Goal: Information Seeking & Learning: Learn about a topic

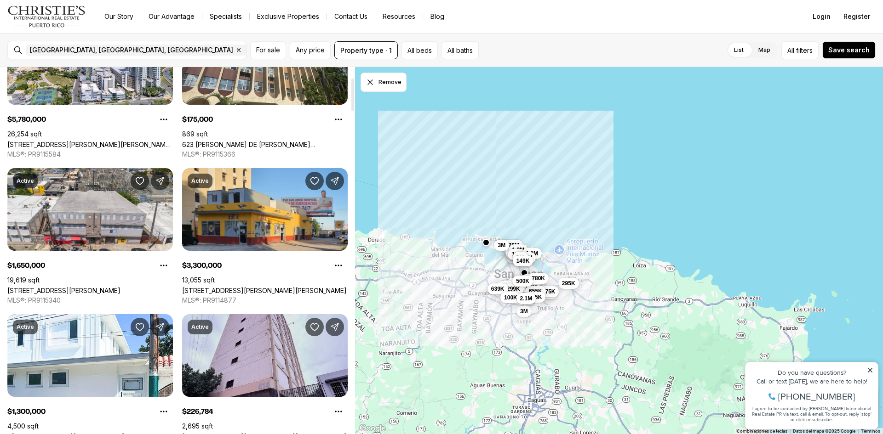
scroll to position [138, 0]
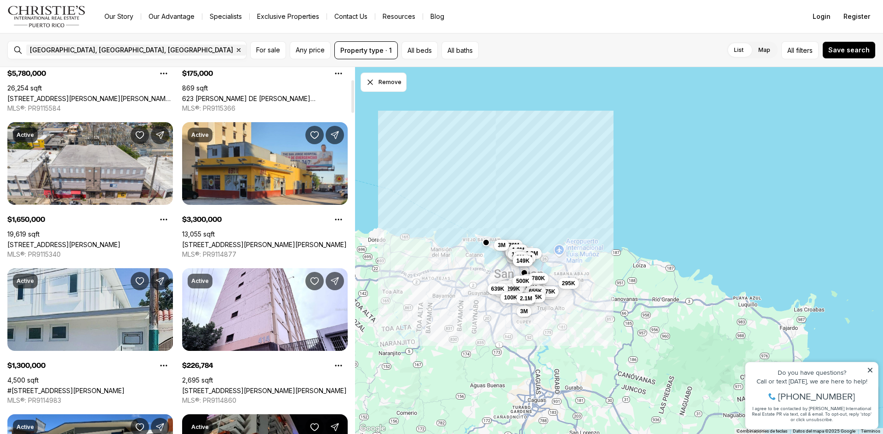
click at [57, 387] on link "#[STREET_ADDRESS][PERSON_NAME]" at bounding box center [65, 391] width 117 height 8
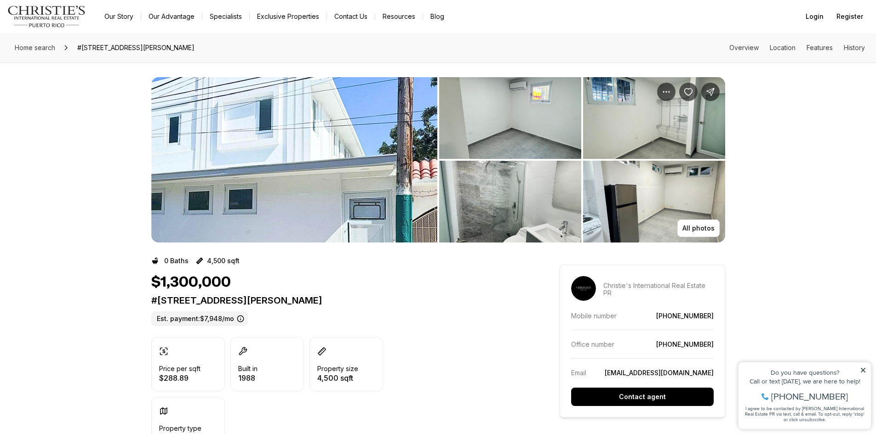
click at [329, 135] on img "View image gallery" at bounding box center [294, 160] width 286 height 166
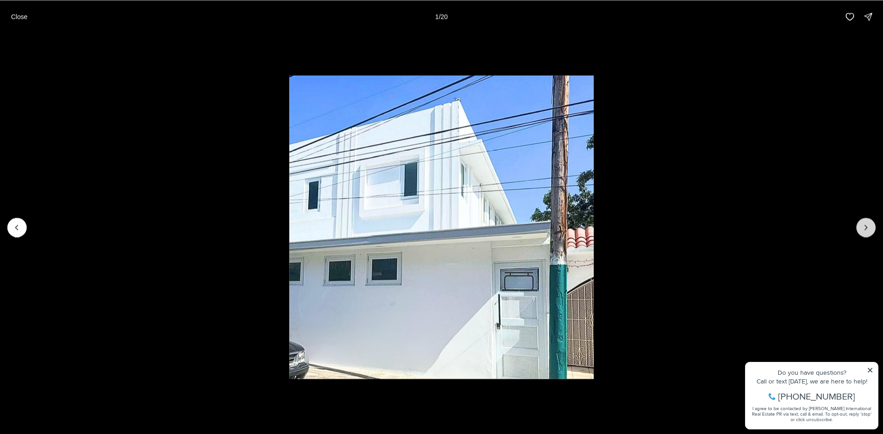
click at [868, 229] on icon "Next slide" at bounding box center [865, 227] width 9 height 9
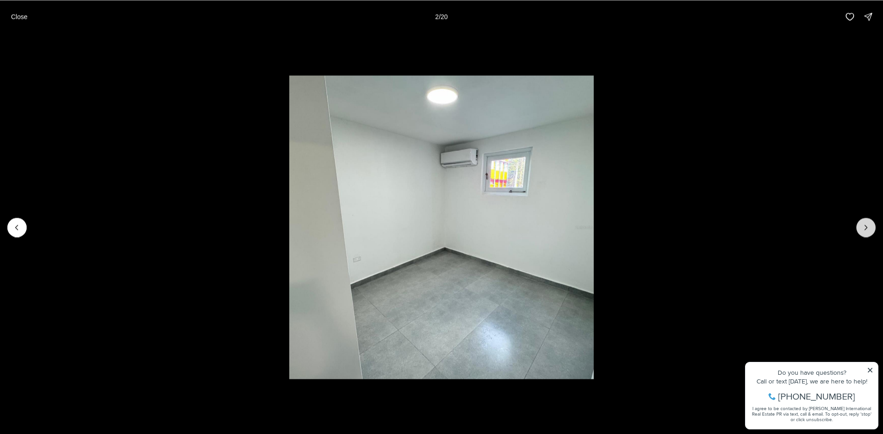
click at [868, 229] on icon "Next slide" at bounding box center [865, 227] width 9 height 9
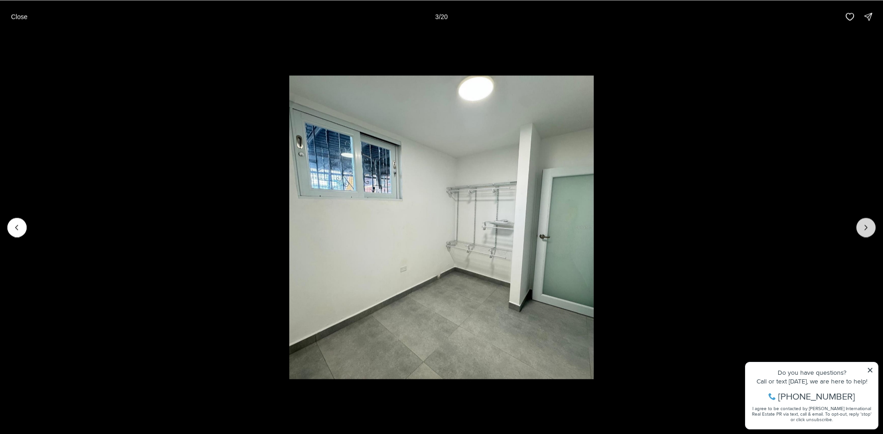
click at [868, 229] on icon "Next slide" at bounding box center [865, 227] width 9 height 9
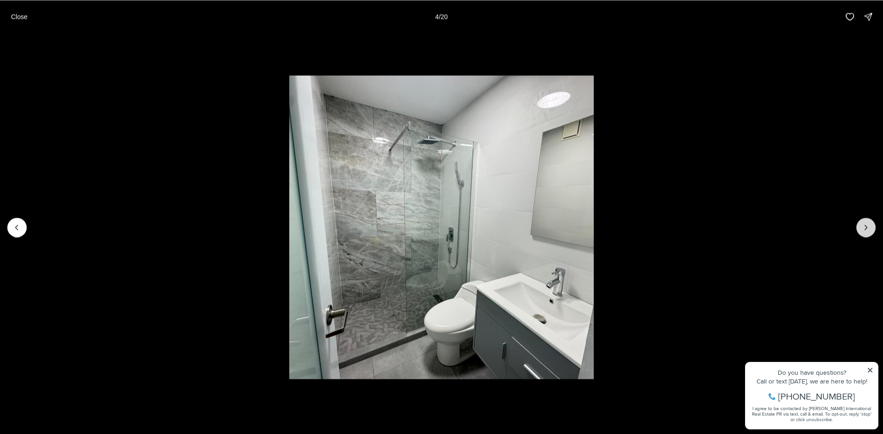
click at [868, 229] on icon "Next slide" at bounding box center [865, 227] width 9 height 9
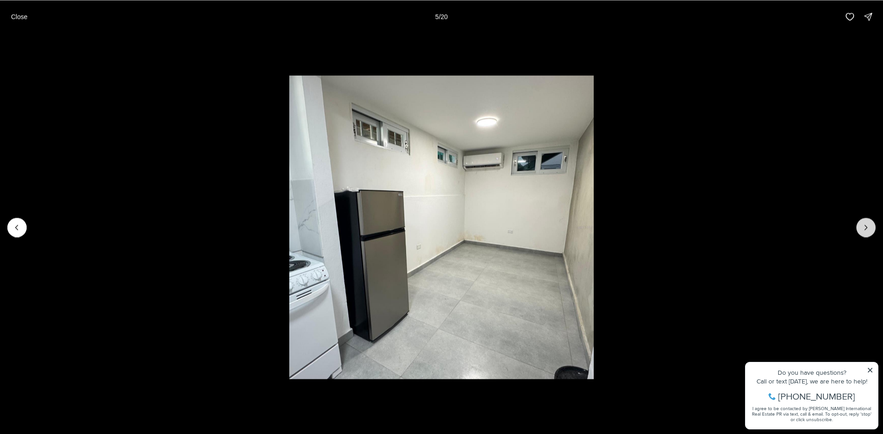
click at [868, 229] on icon "Next slide" at bounding box center [865, 227] width 9 height 9
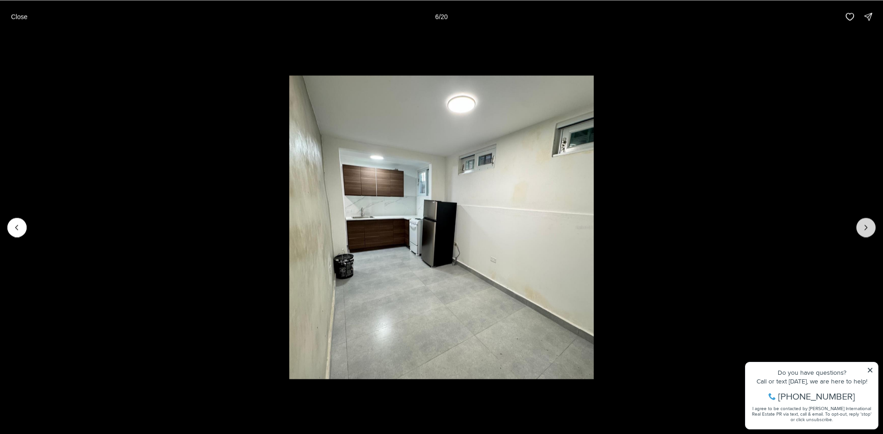
click at [868, 229] on icon "Next slide" at bounding box center [865, 227] width 9 height 9
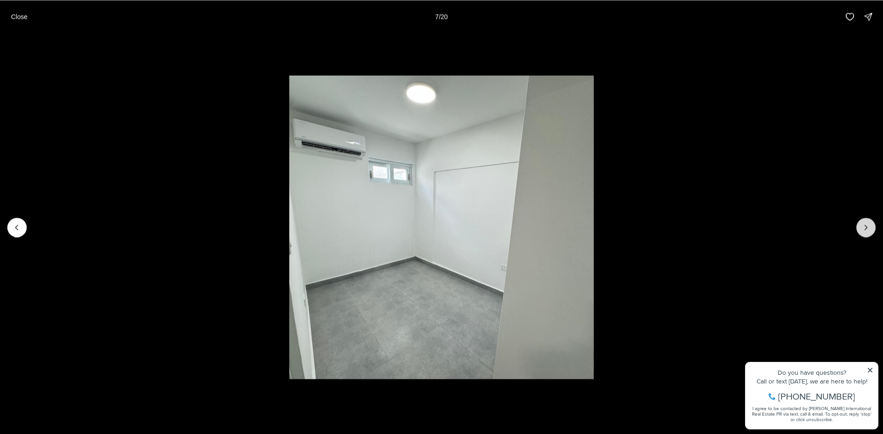
click at [868, 229] on icon "Next slide" at bounding box center [865, 227] width 9 height 9
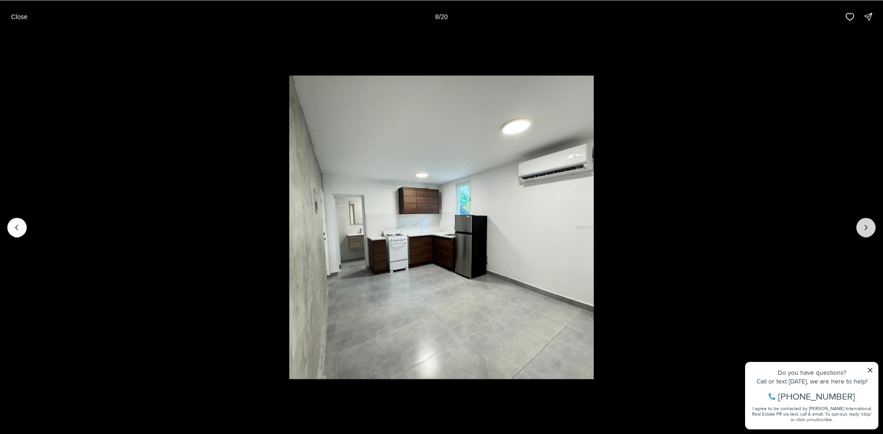
click at [868, 229] on icon "Next slide" at bounding box center [865, 227] width 9 height 9
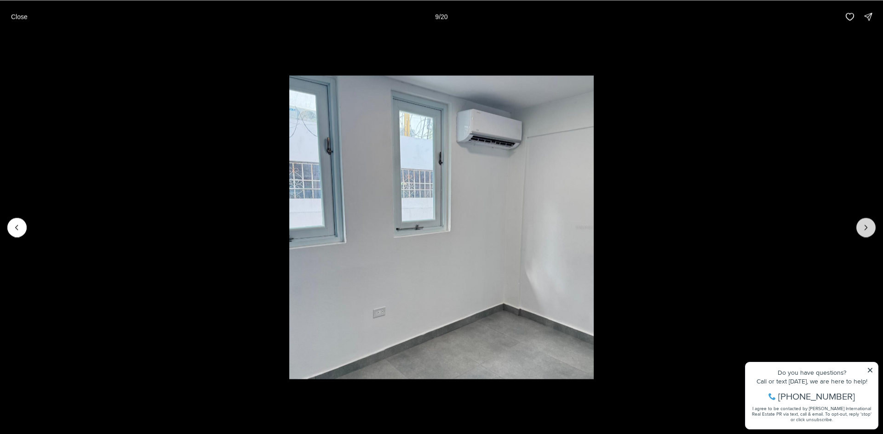
click at [868, 229] on icon "Next slide" at bounding box center [865, 227] width 9 height 9
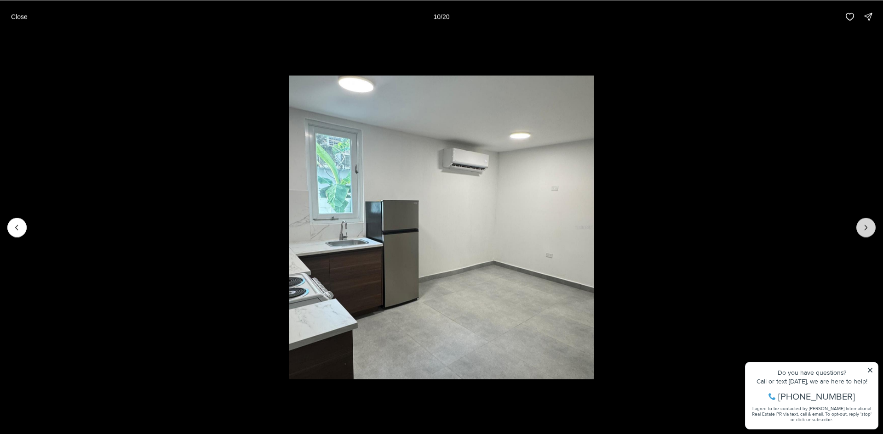
click at [868, 229] on icon "Next slide" at bounding box center [865, 227] width 9 height 9
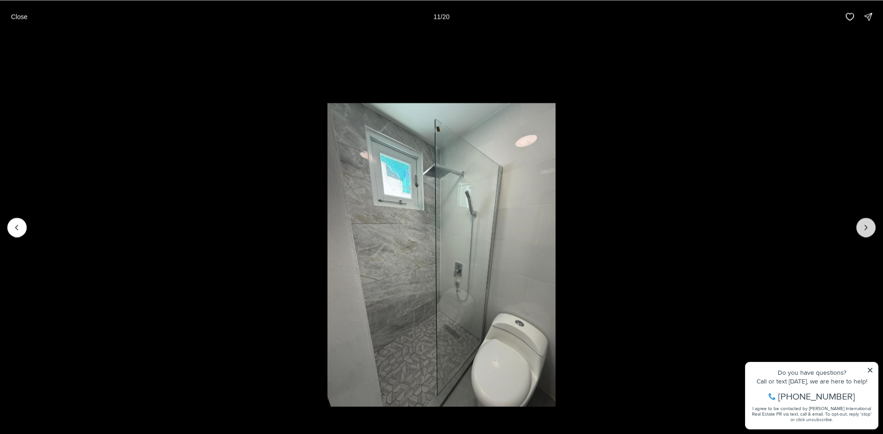
click at [868, 229] on icon "Next slide" at bounding box center [865, 227] width 9 height 9
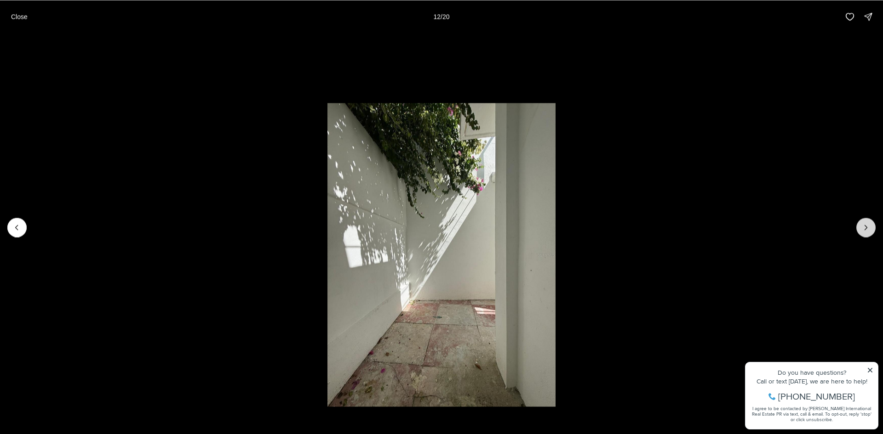
click at [868, 229] on icon "Next slide" at bounding box center [865, 227] width 9 height 9
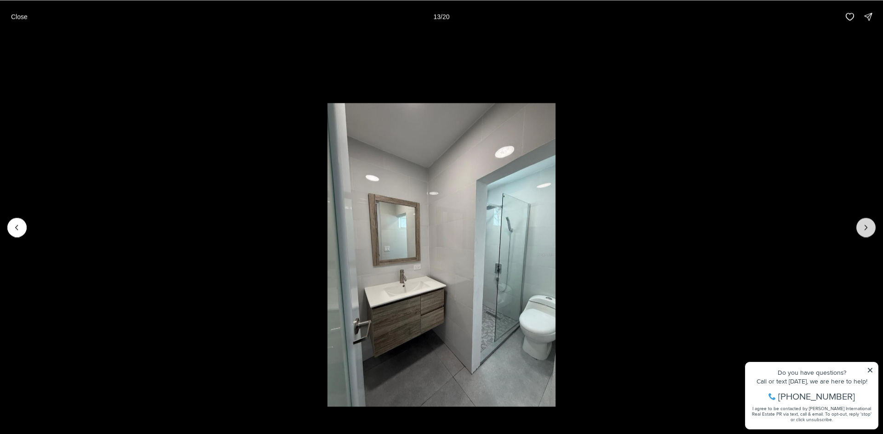
click at [868, 229] on icon "Next slide" at bounding box center [865, 227] width 9 height 9
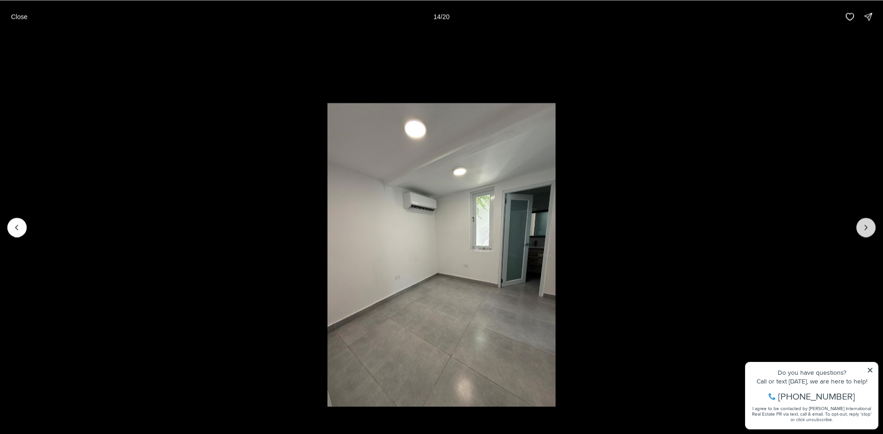
click at [868, 229] on icon "Next slide" at bounding box center [865, 227] width 9 height 9
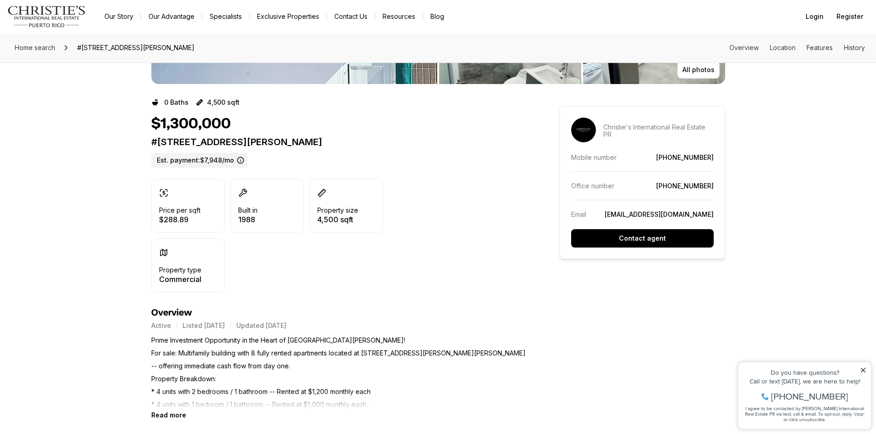
scroll to position [184, 0]
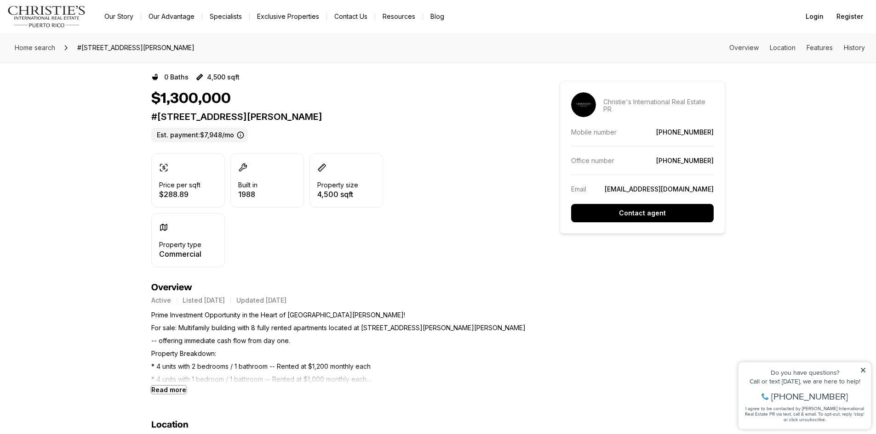
click at [175, 392] on b "Read more" at bounding box center [168, 390] width 35 height 8
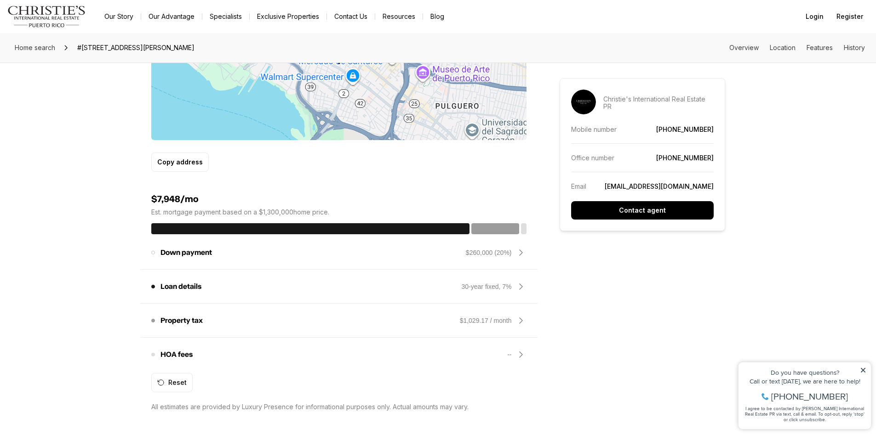
scroll to position [782, 0]
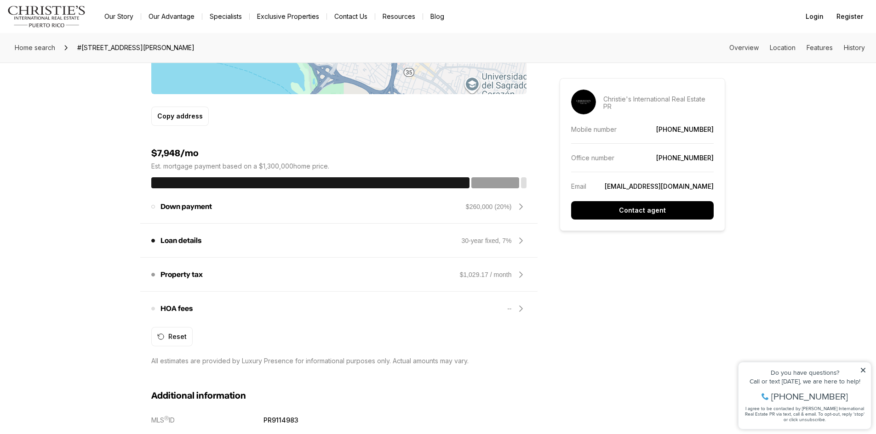
click at [520, 309] on icon at bounding box center [520, 308] width 11 height 11
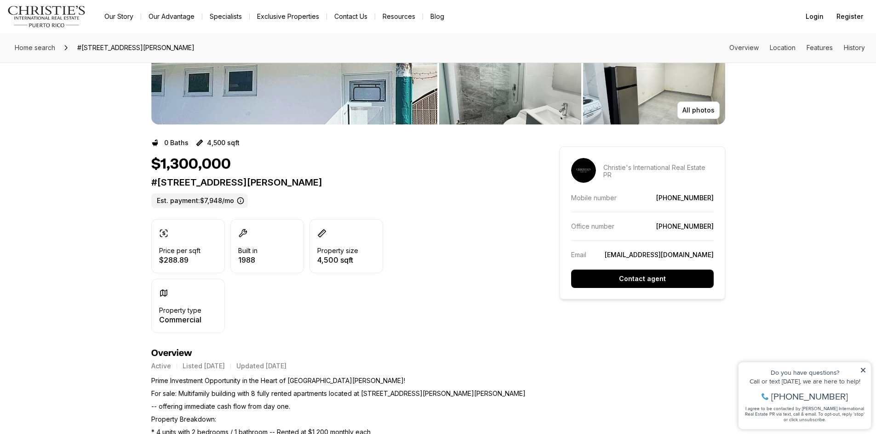
scroll to position [92, 0]
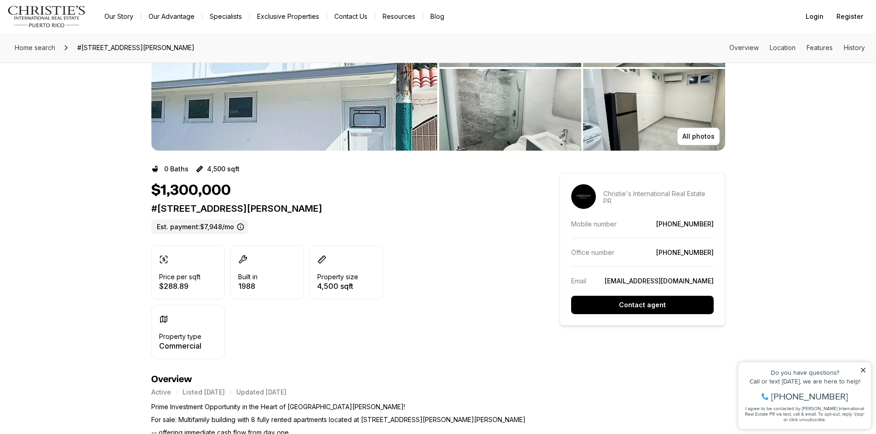
click at [206, 228] on label "Est. payment: $7,948/mo" at bounding box center [199, 227] width 97 height 15
click at [238, 228] on icon at bounding box center [240, 226] width 7 height 7
click at [225, 227] on label "Est. payment: $7,948/mo" at bounding box center [199, 227] width 97 height 15
click at [181, 228] on label "Est. payment: $7,948/mo" at bounding box center [199, 227] width 97 height 15
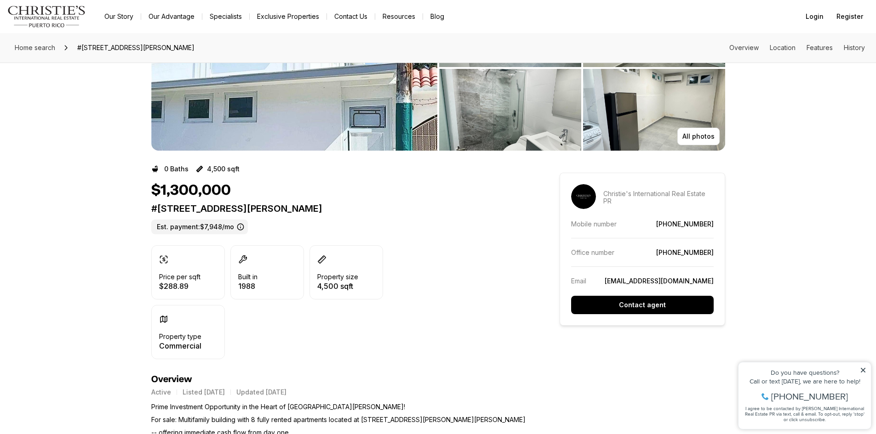
click at [181, 228] on label "Est. payment: $7,948/mo" at bounding box center [199, 227] width 97 height 15
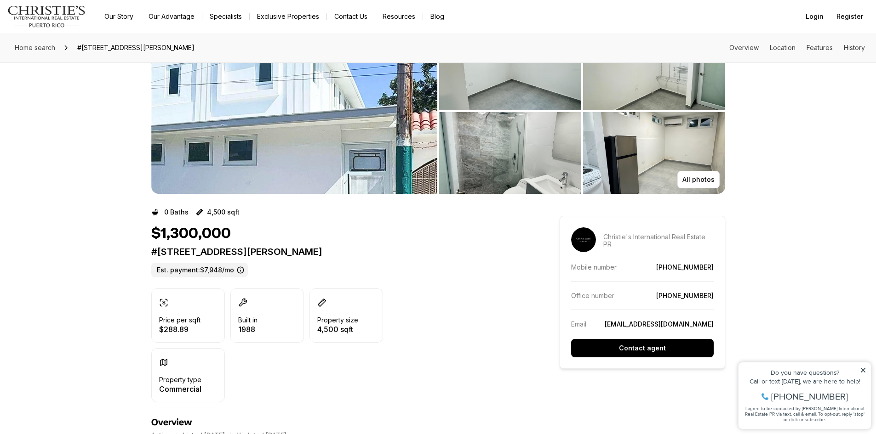
scroll to position [0, 0]
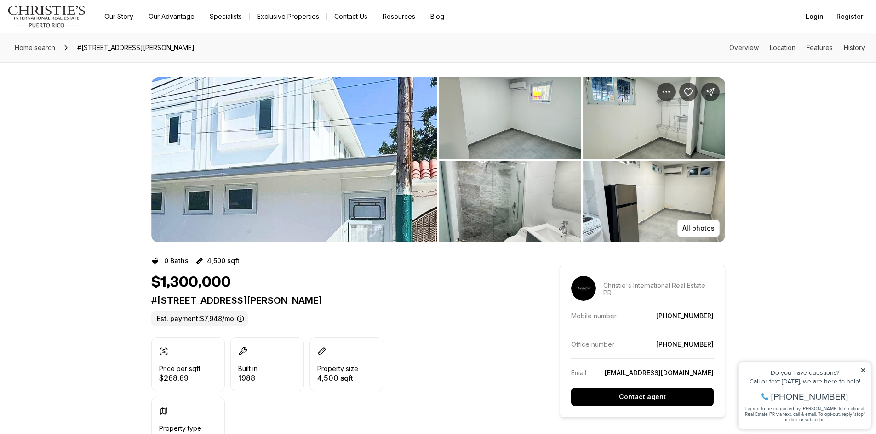
click at [191, 319] on label "Est. payment: $7,948/mo" at bounding box center [199, 319] width 97 height 15
click at [228, 317] on label "Est. payment: $7,948/mo" at bounding box center [199, 319] width 97 height 15
click at [863, 369] on icon at bounding box center [863, 370] width 6 height 6
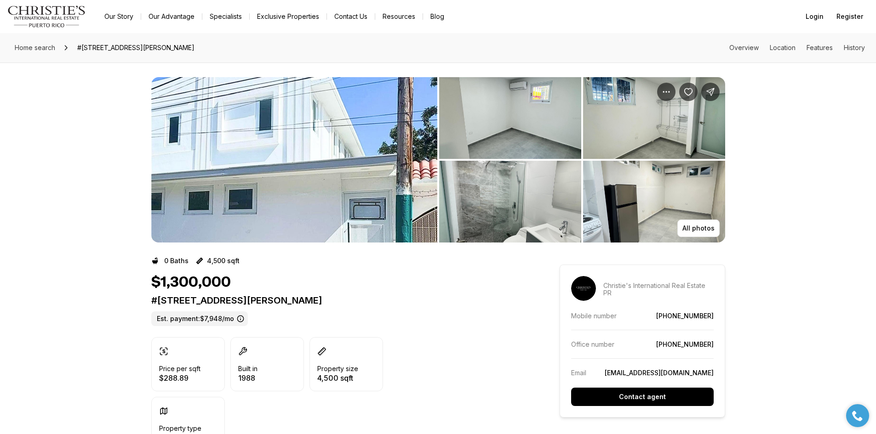
click at [191, 320] on label "Est. payment: $7,948/mo" at bounding box center [199, 319] width 97 height 15
click at [193, 320] on label "Est. payment: $7,948/mo" at bounding box center [199, 319] width 97 height 15
click at [338, 109] on img "View image gallery" at bounding box center [294, 160] width 286 height 166
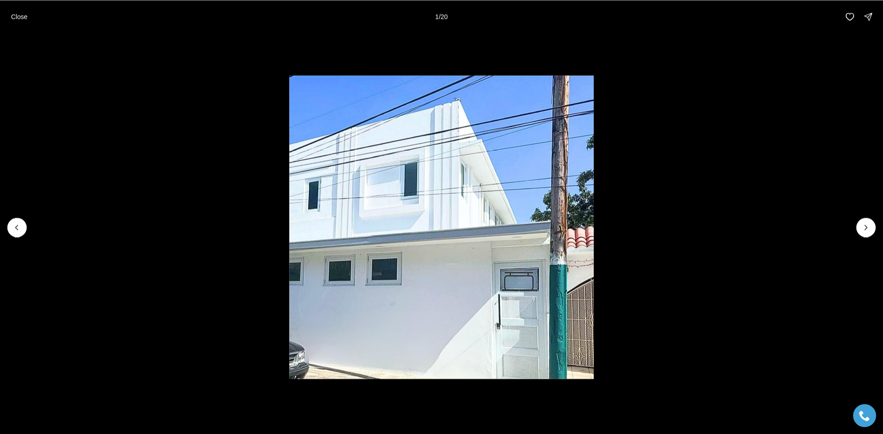
click at [414, 205] on img "1 of 20" at bounding box center [441, 227] width 305 height 304
click at [868, 228] on icon "Next slide" at bounding box center [865, 227] width 9 height 9
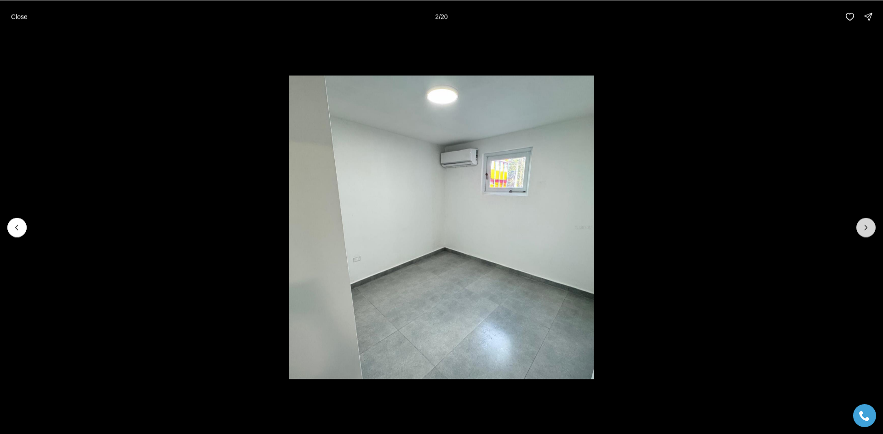
click at [868, 228] on icon "Next slide" at bounding box center [865, 227] width 9 height 9
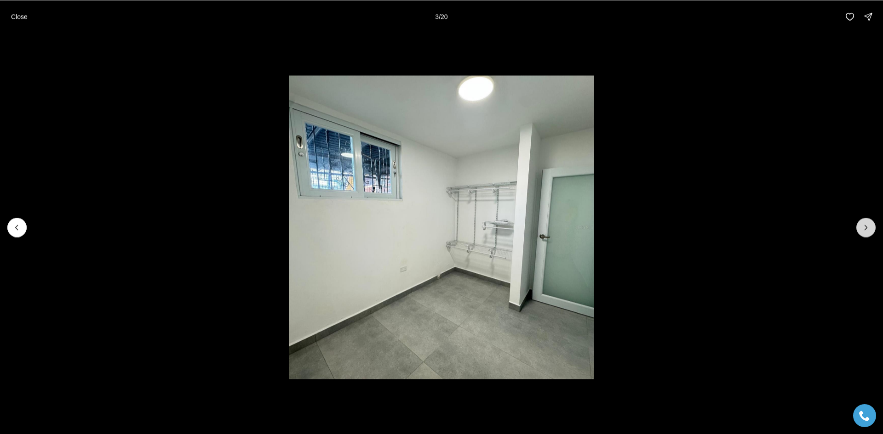
click at [868, 228] on icon "Next slide" at bounding box center [865, 227] width 9 height 9
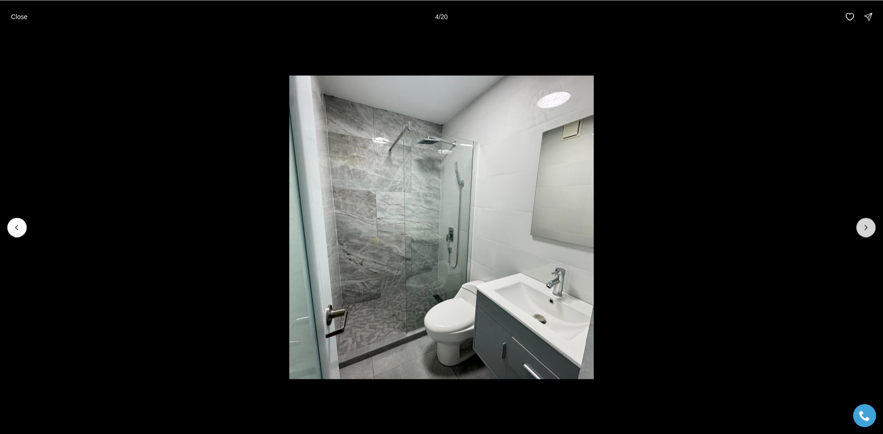
click at [868, 228] on icon "Next slide" at bounding box center [865, 227] width 9 height 9
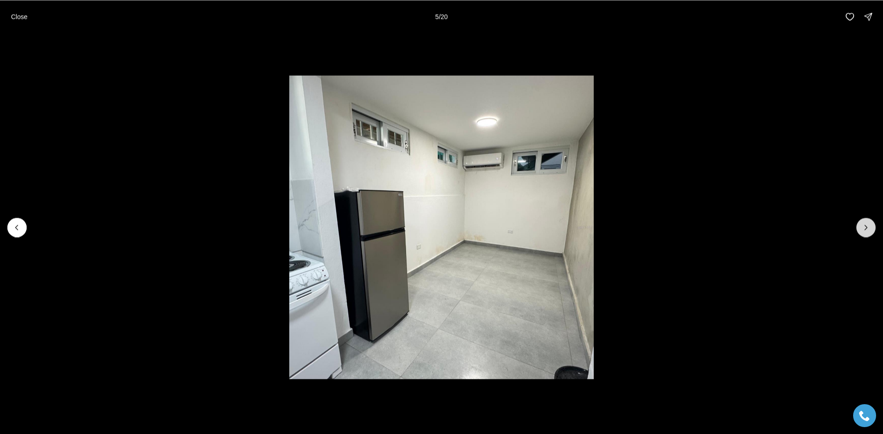
click at [868, 228] on icon "Next slide" at bounding box center [865, 227] width 9 height 9
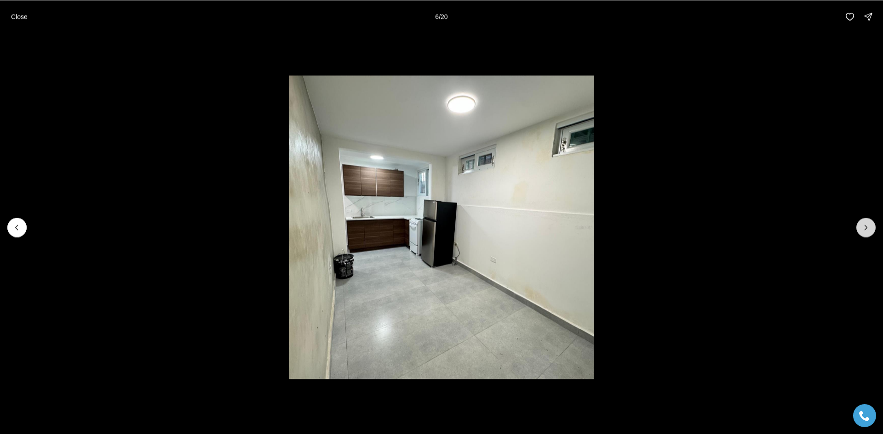
click at [868, 228] on icon "Next slide" at bounding box center [865, 227] width 9 height 9
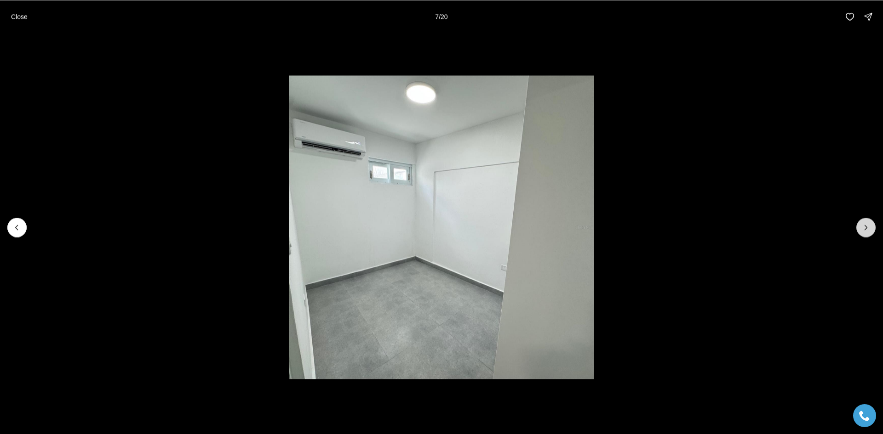
click at [868, 228] on icon "Next slide" at bounding box center [865, 227] width 9 height 9
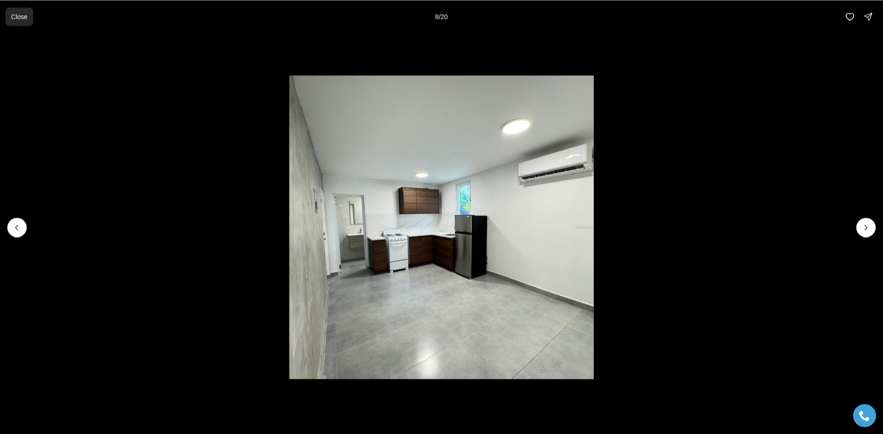
click at [13, 15] on p "Close" at bounding box center [19, 16] width 17 height 7
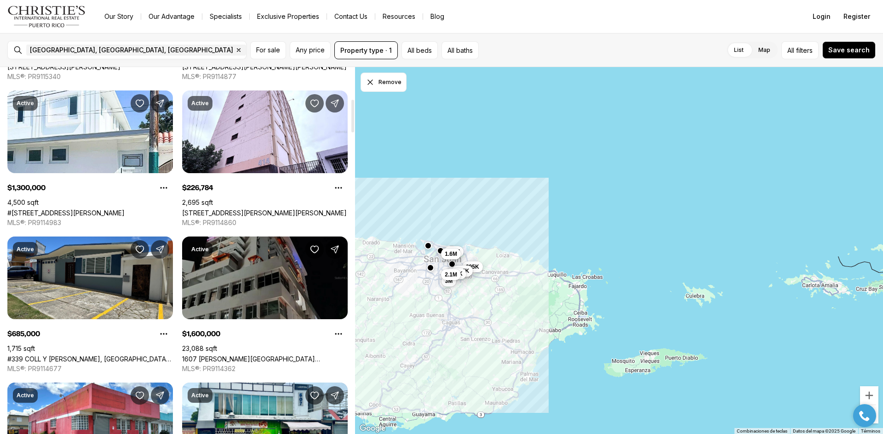
scroll to position [368, 0]
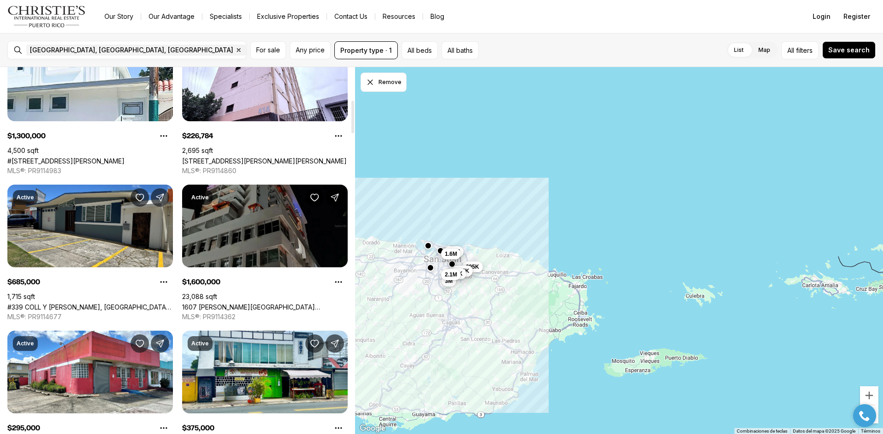
click at [261, 303] on link "1607 [PERSON_NAME][GEOGRAPHIC_DATA][PERSON_NAME], [GEOGRAPHIC_DATA][PERSON_NAME…" at bounding box center [265, 307] width 166 height 8
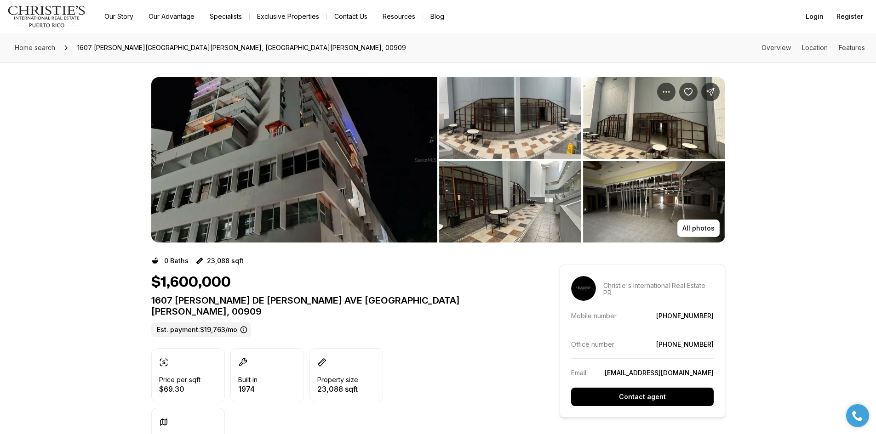
click at [252, 166] on img "View image gallery" at bounding box center [294, 160] width 286 height 166
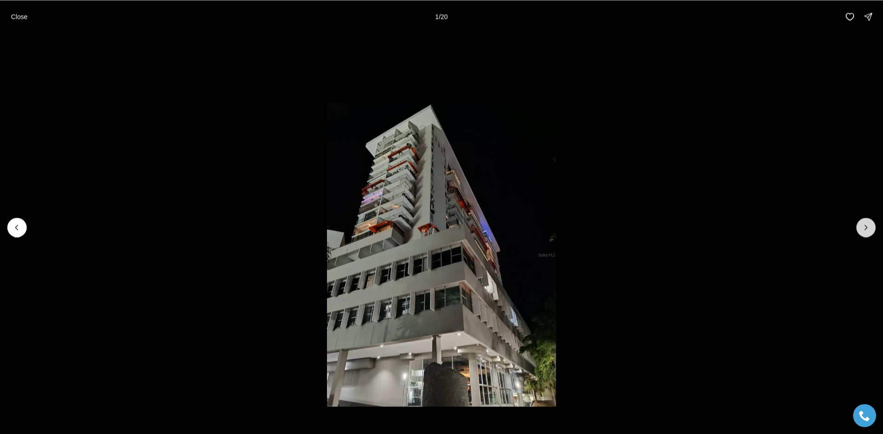
click at [866, 230] on icon "Next slide" at bounding box center [865, 227] width 9 height 9
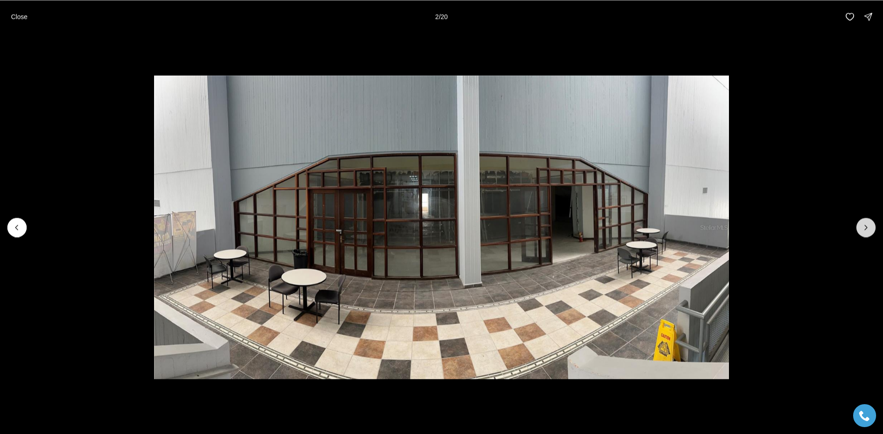
click at [866, 230] on icon "Next slide" at bounding box center [865, 227] width 9 height 9
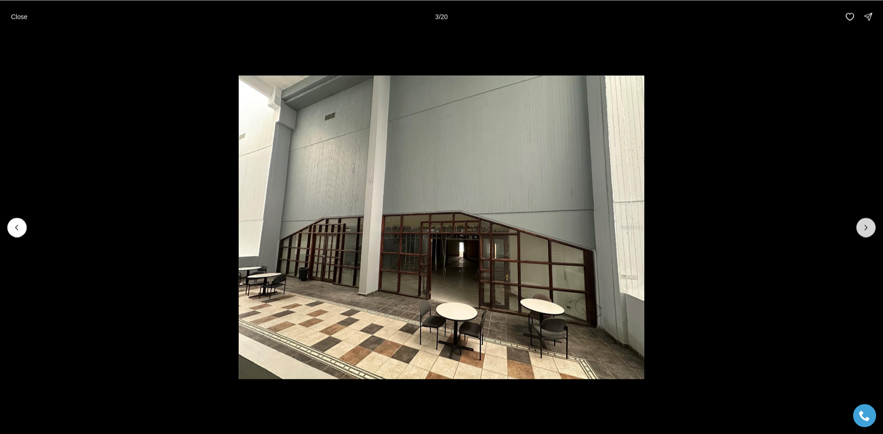
click at [866, 230] on icon "Next slide" at bounding box center [865, 227] width 9 height 9
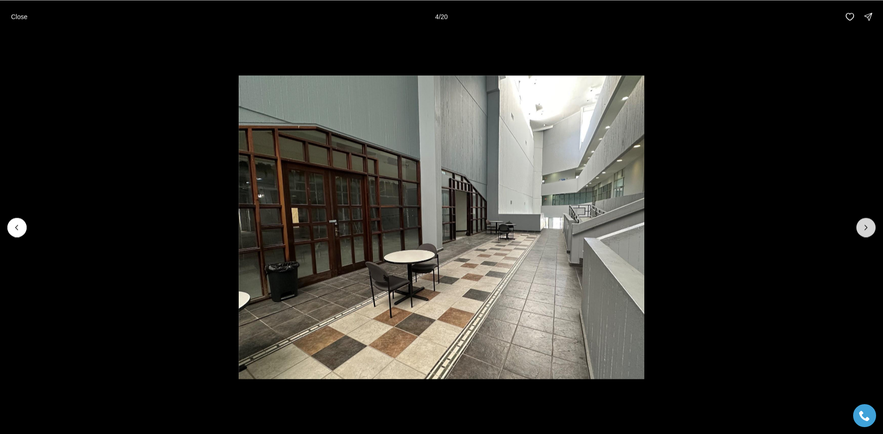
click at [865, 232] on icon "Next slide" at bounding box center [865, 227] width 9 height 9
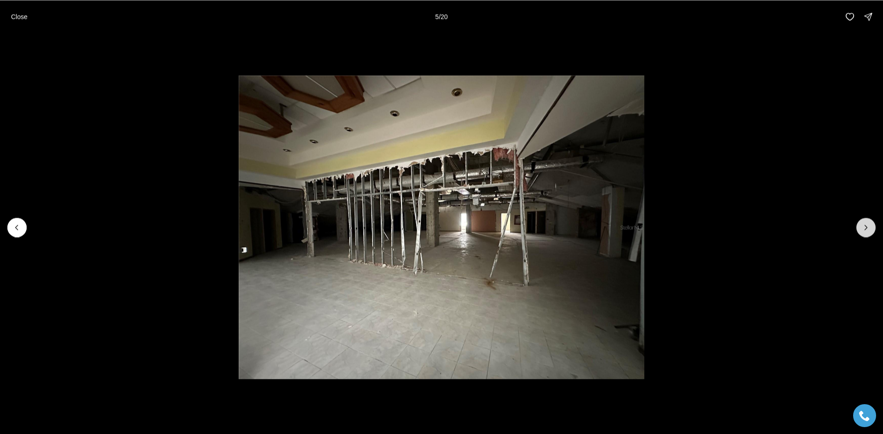
click at [865, 232] on icon "Next slide" at bounding box center [865, 227] width 9 height 9
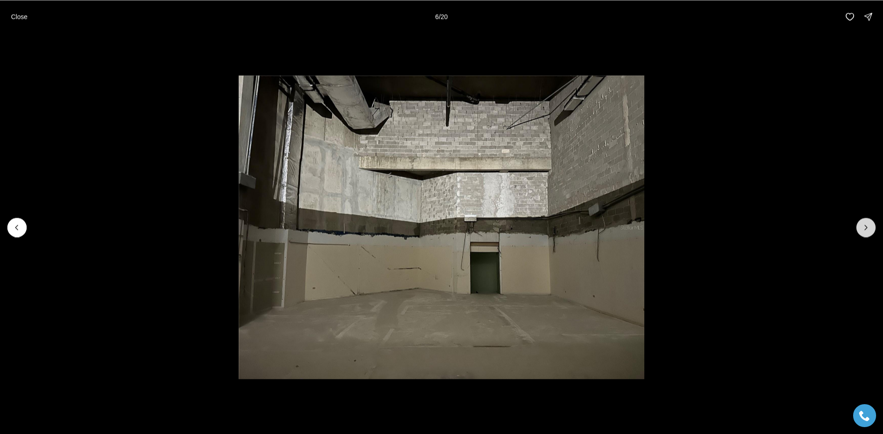
click at [864, 233] on button "Next slide" at bounding box center [865, 227] width 19 height 19
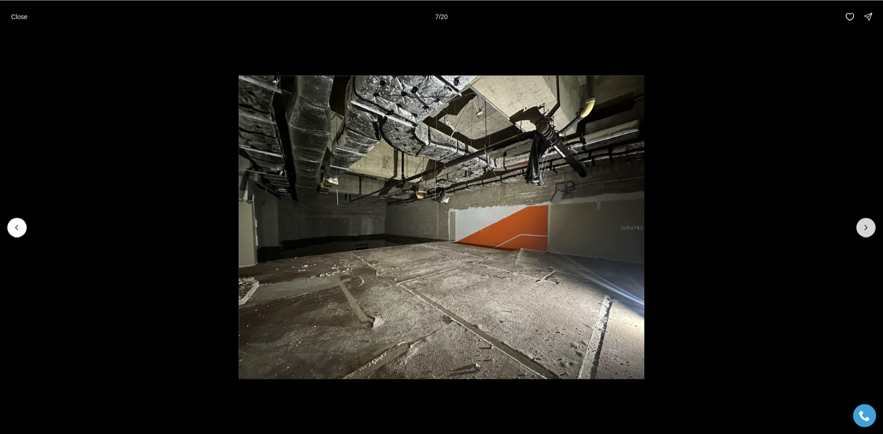
click at [864, 234] on button "Next slide" at bounding box center [865, 227] width 19 height 19
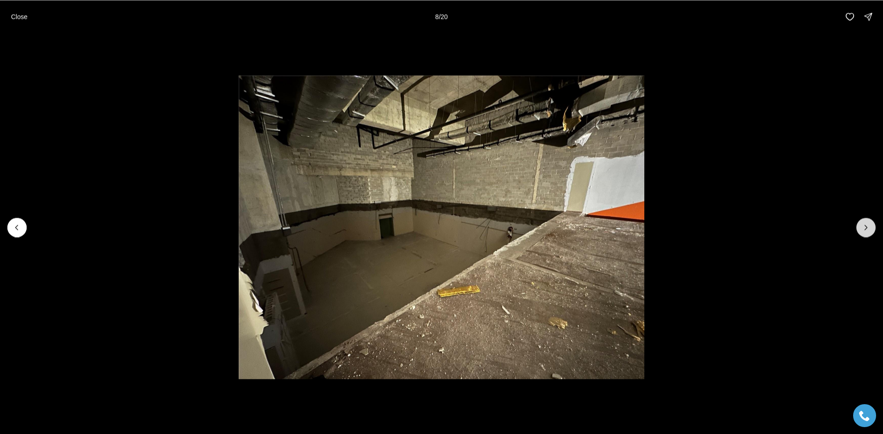
click at [863, 234] on button "Next slide" at bounding box center [865, 227] width 19 height 19
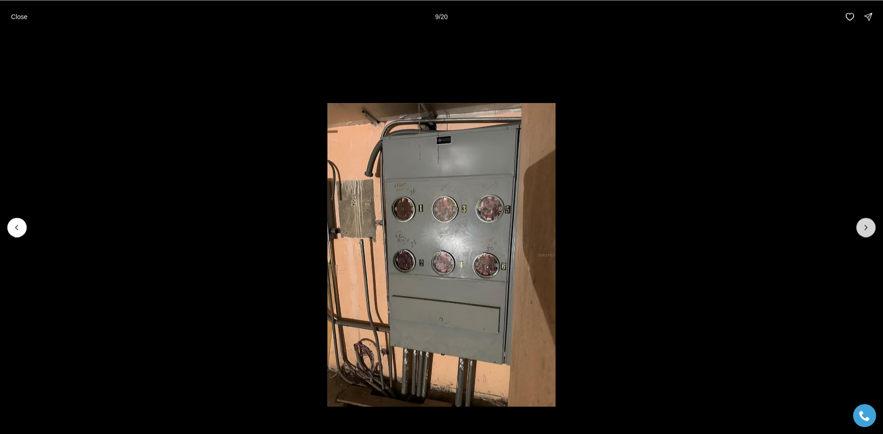
click at [863, 236] on button "Next slide" at bounding box center [865, 227] width 19 height 19
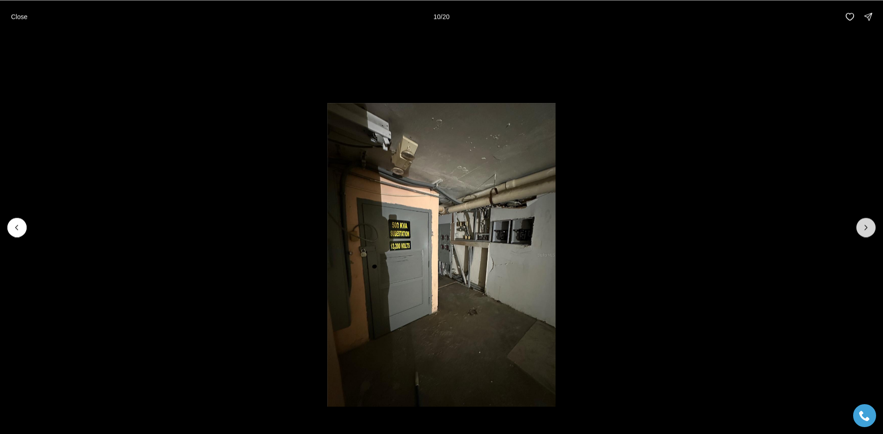
click at [863, 237] on button "Next slide" at bounding box center [865, 227] width 19 height 19
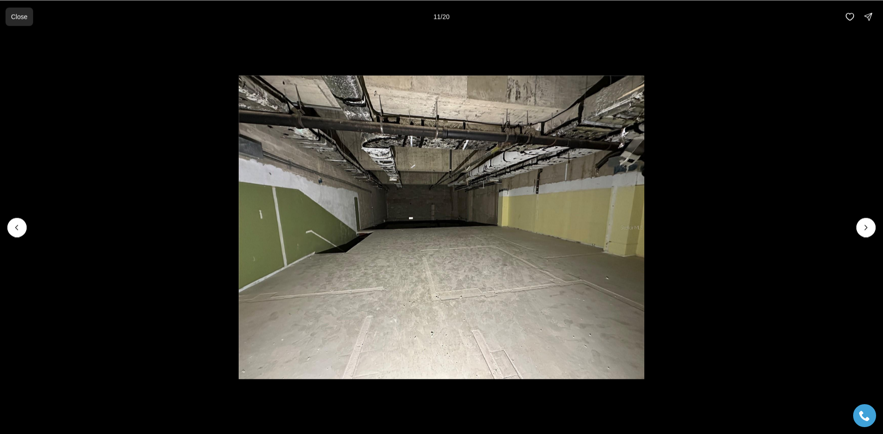
click at [18, 20] on p "Close" at bounding box center [19, 16] width 17 height 7
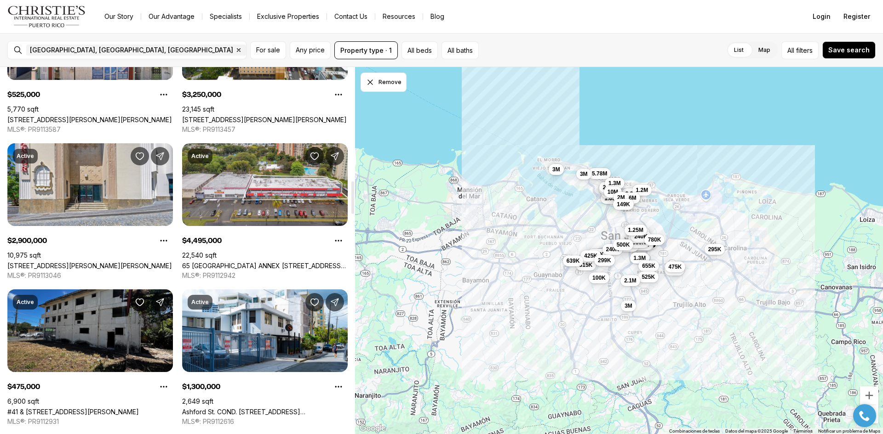
scroll to position [1333, 0]
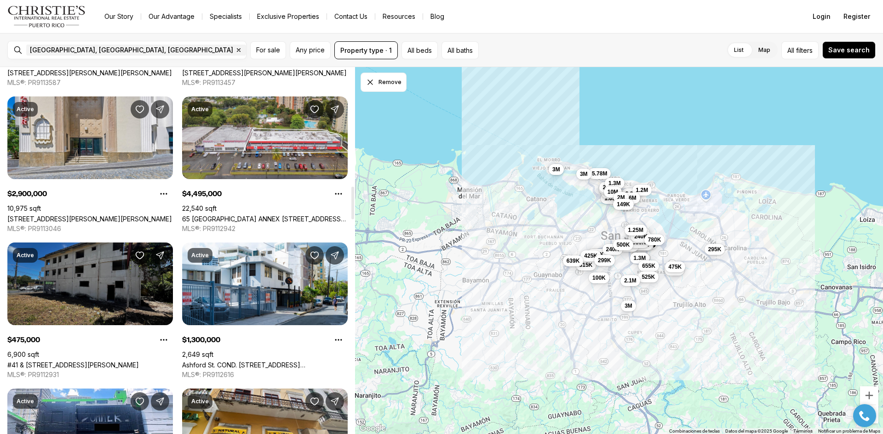
click at [89, 361] on link "#41 & [STREET_ADDRESS][PERSON_NAME]" at bounding box center [72, 365] width 131 height 8
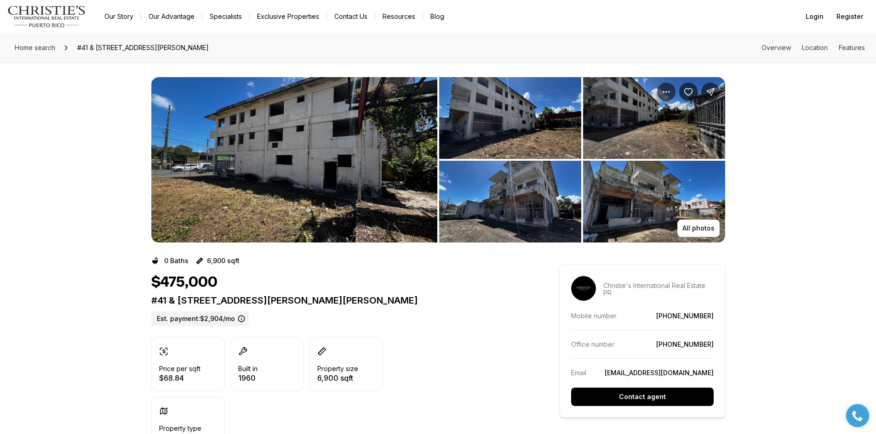
click at [247, 178] on img "View image gallery" at bounding box center [294, 160] width 286 height 166
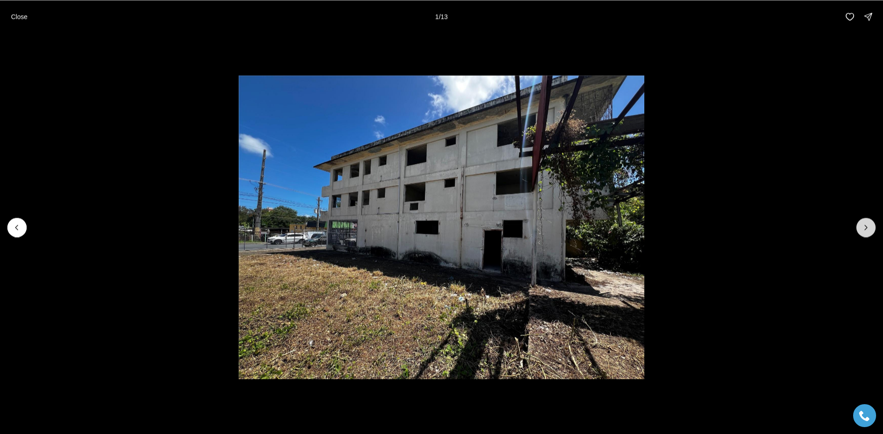
click at [865, 228] on icon "Next slide" at bounding box center [865, 227] width 9 height 9
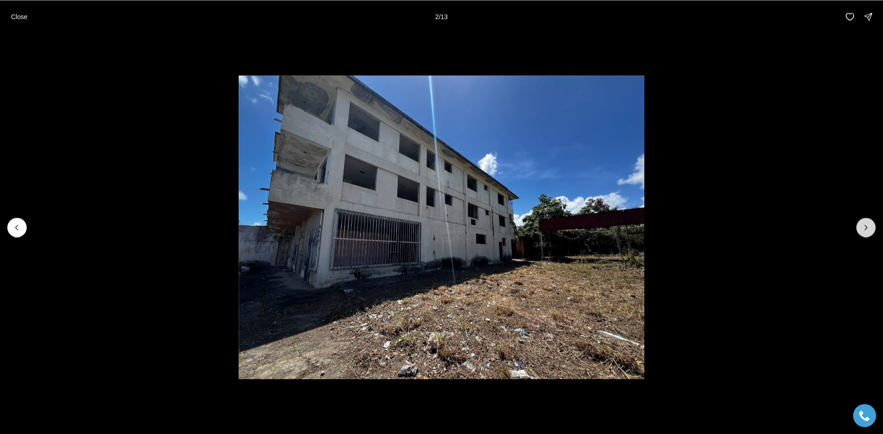
click at [862, 228] on icon "Next slide" at bounding box center [865, 227] width 9 height 9
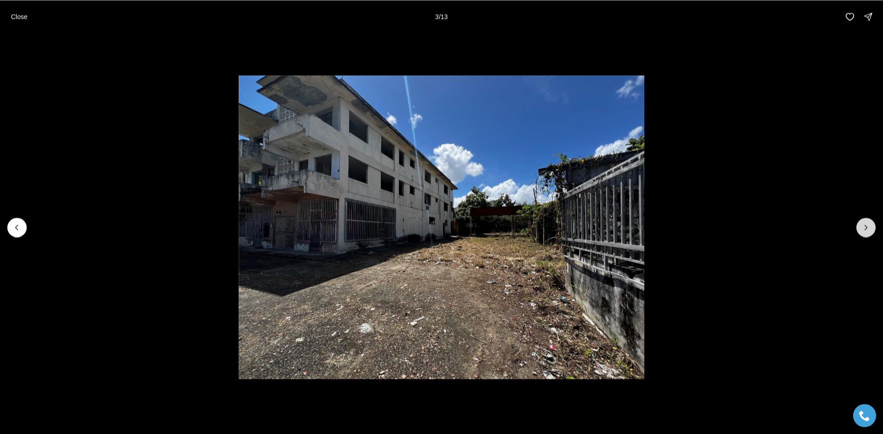
click at [862, 228] on icon "Next slide" at bounding box center [865, 227] width 9 height 9
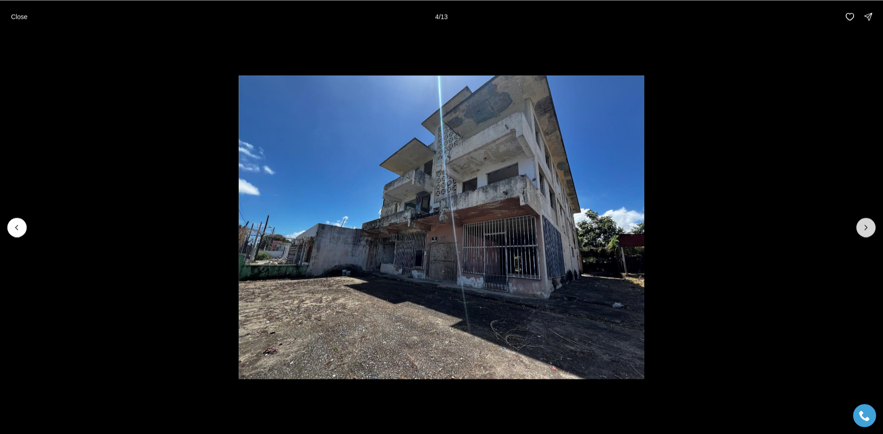
click at [859, 228] on button "Next slide" at bounding box center [865, 227] width 19 height 19
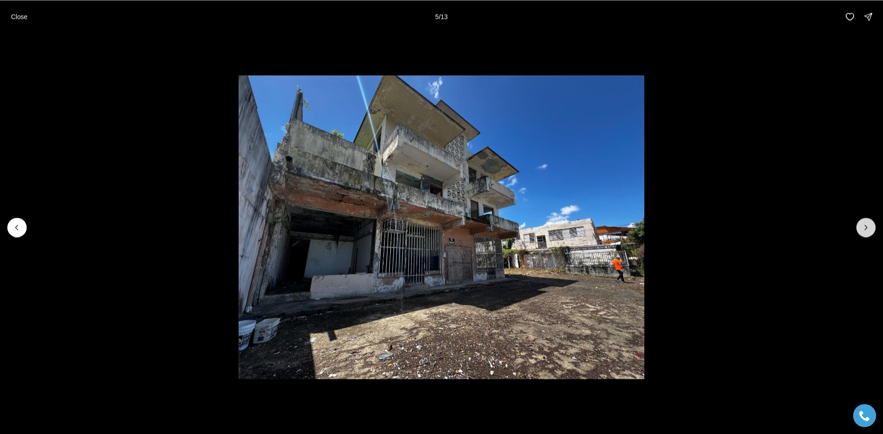
click at [864, 227] on icon "Next slide" at bounding box center [865, 227] width 9 height 9
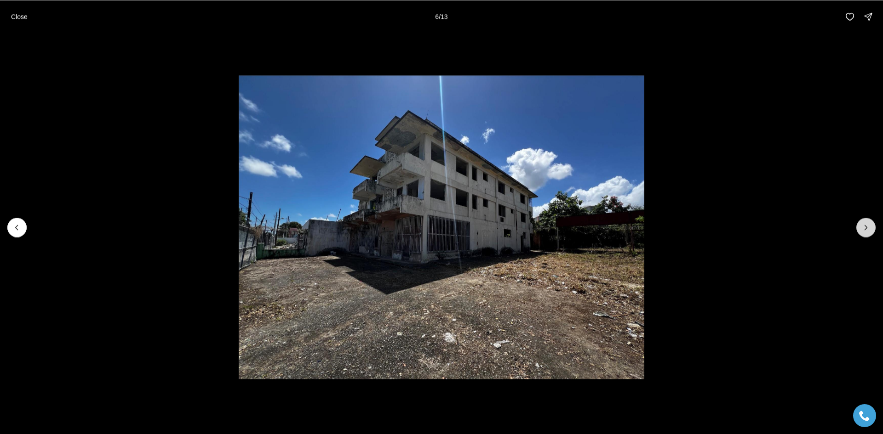
click at [863, 227] on icon "Next slide" at bounding box center [865, 227] width 9 height 9
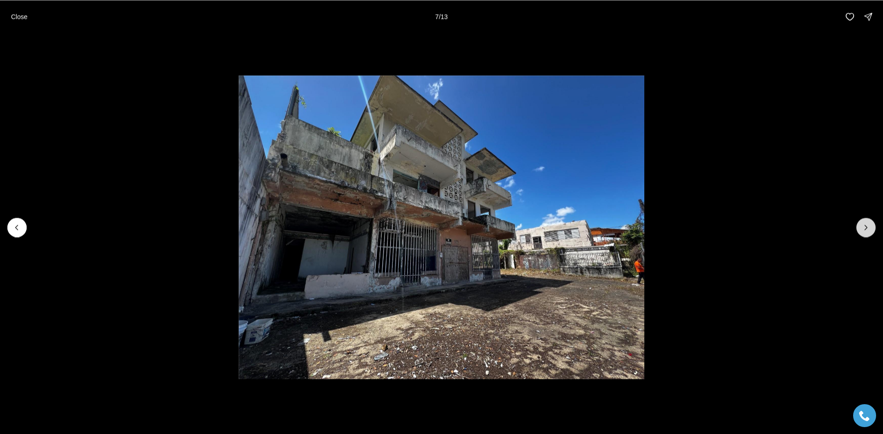
click at [863, 227] on icon "Next slide" at bounding box center [865, 227] width 9 height 9
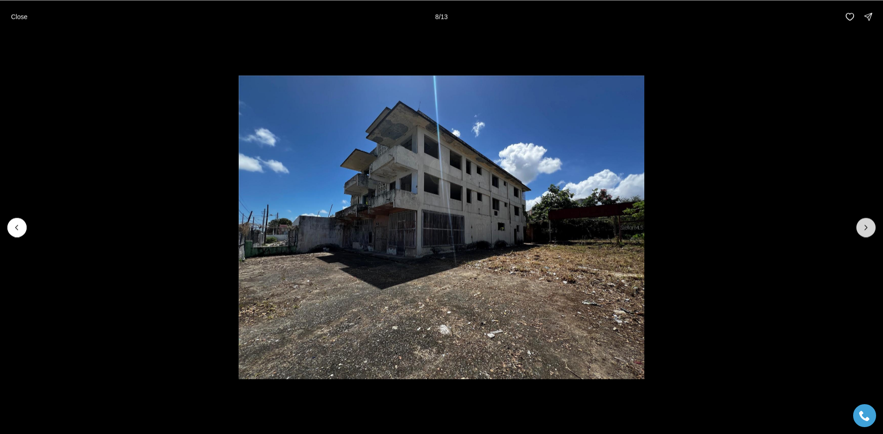
click at [863, 227] on icon "Next slide" at bounding box center [865, 227] width 9 height 9
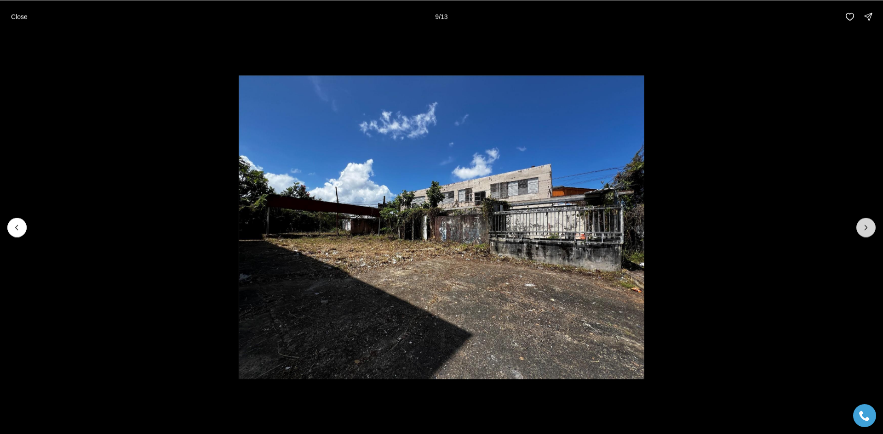
click at [860, 227] on button "Next slide" at bounding box center [865, 227] width 19 height 19
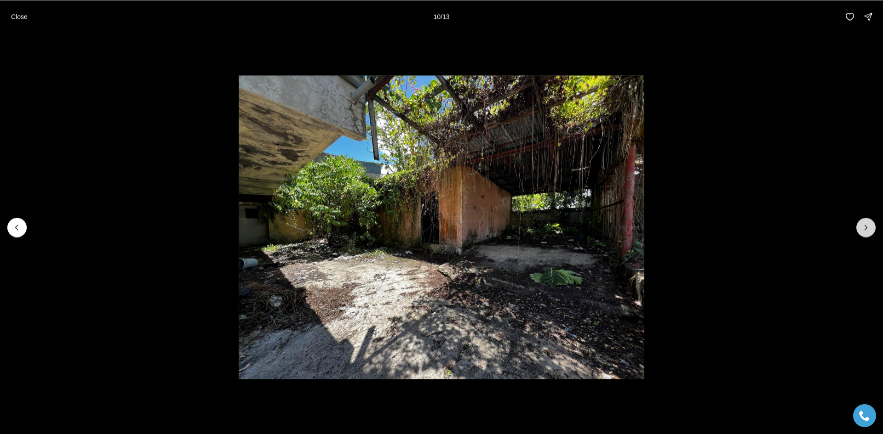
click at [860, 227] on button "Next slide" at bounding box center [865, 227] width 19 height 19
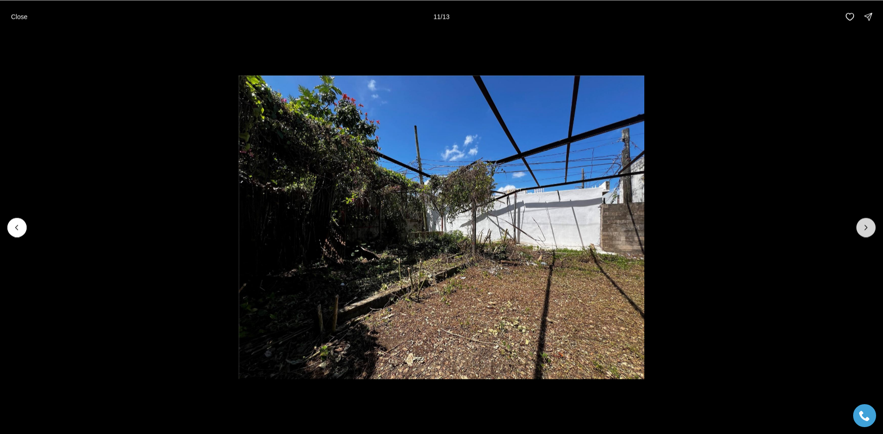
click at [857, 227] on button "Next slide" at bounding box center [865, 227] width 19 height 19
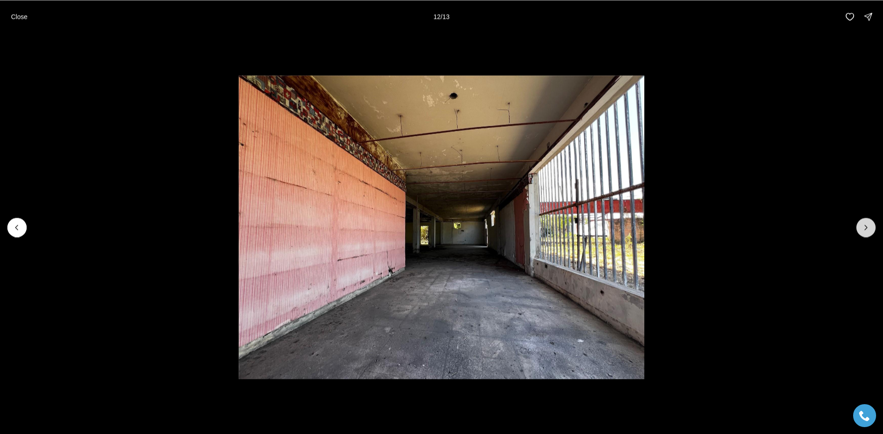
click at [857, 227] on button "Next slide" at bounding box center [865, 227] width 19 height 19
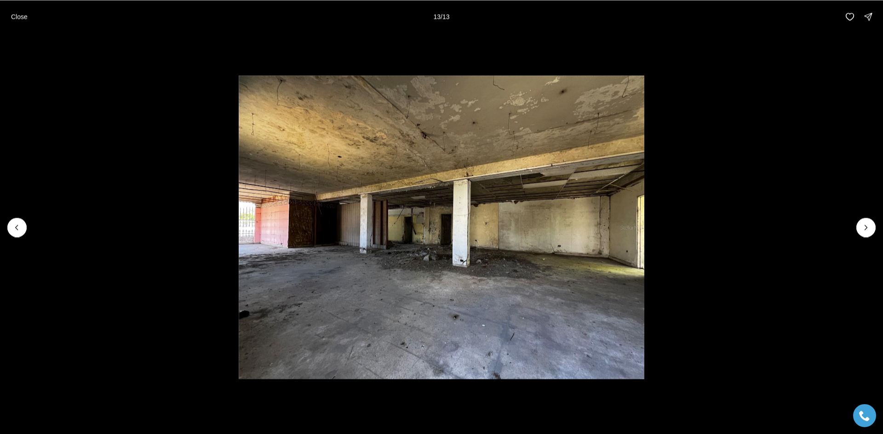
click at [856, 227] on div at bounding box center [865, 227] width 19 height 19
click at [862, 228] on div at bounding box center [865, 227] width 19 height 19
click at [25, 17] on p "Close" at bounding box center [19, 16] width 17 height 7
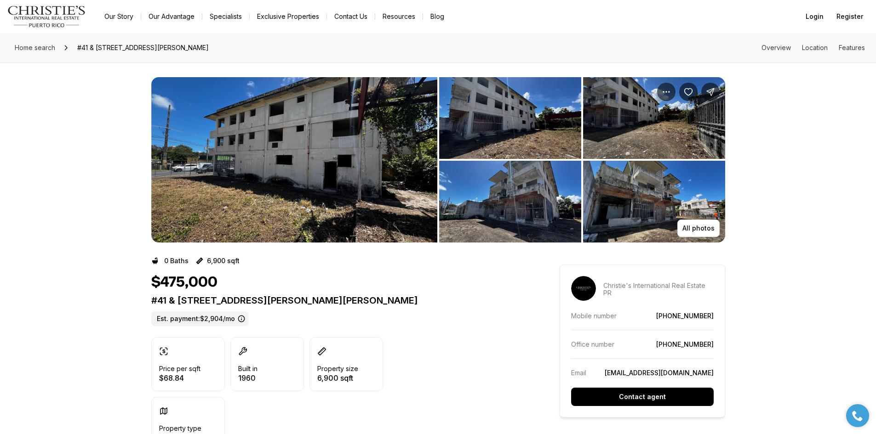
click at [240, 153] on img "View image gallery" at bounding box center [294, 160] width 286 height 166
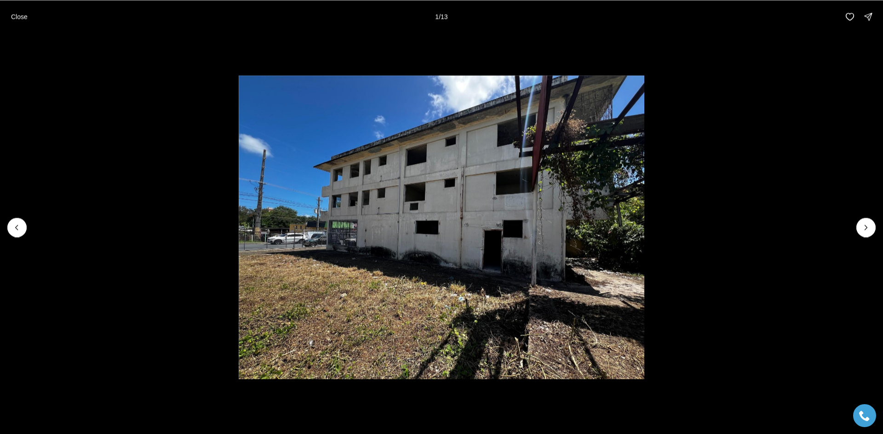
click at [17, 13] on p "Close" at bounding box center [19, 16] width 17 height 7
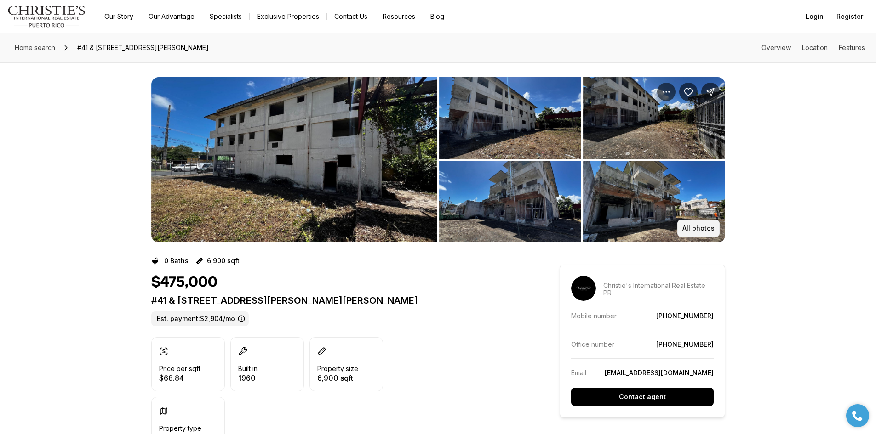
click at [695, 232] on button "All photos" at bounding box center [698, 228] width 42 height 17
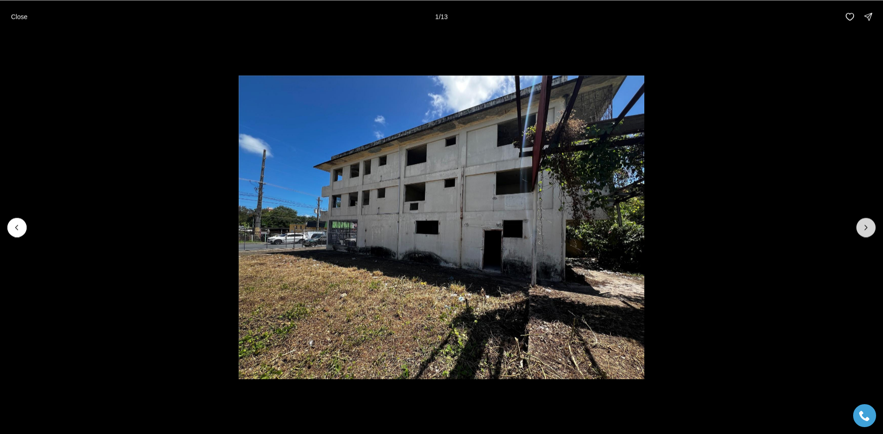
click at [864, 229] on icon "Next slide" at bounding box center [865, 227] width 9 height 9
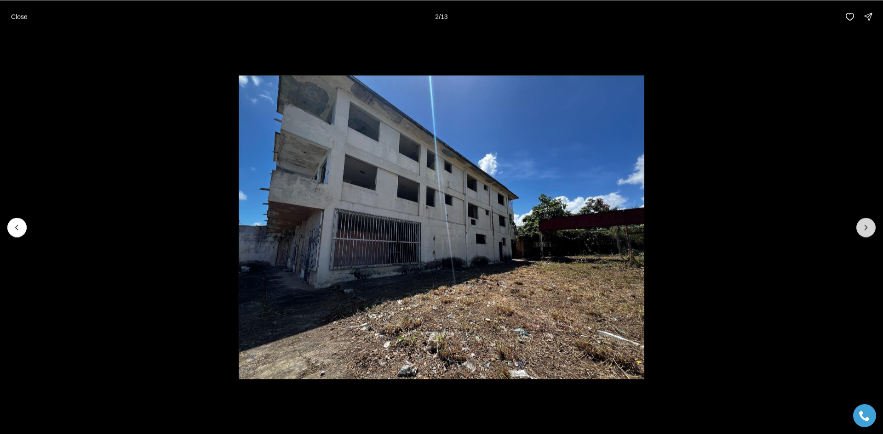
click at [865, 229] on icon "Next slide" at bounding box center [866, 227] width 2 height 5
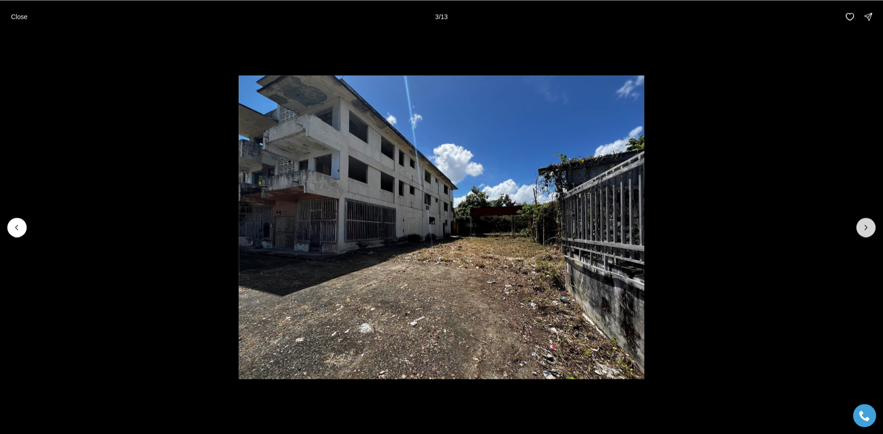
click at [865, 229] on icon "Next slide" at bounding box center [866, 227] width 2 height 5
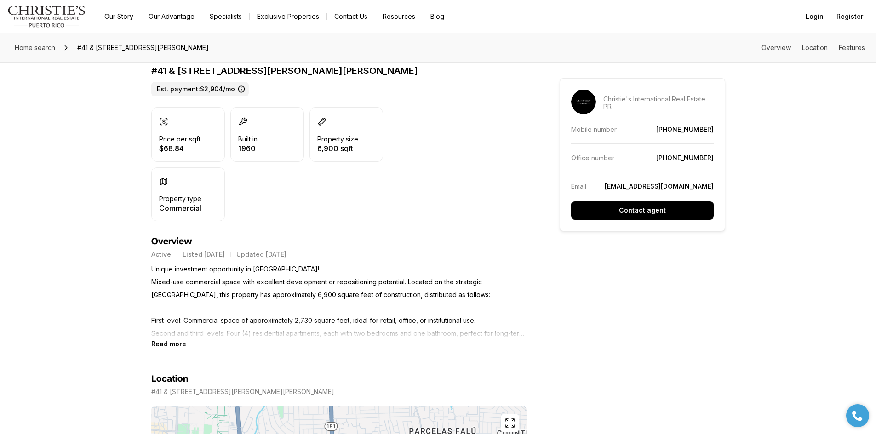
scroll to position [276, 0]
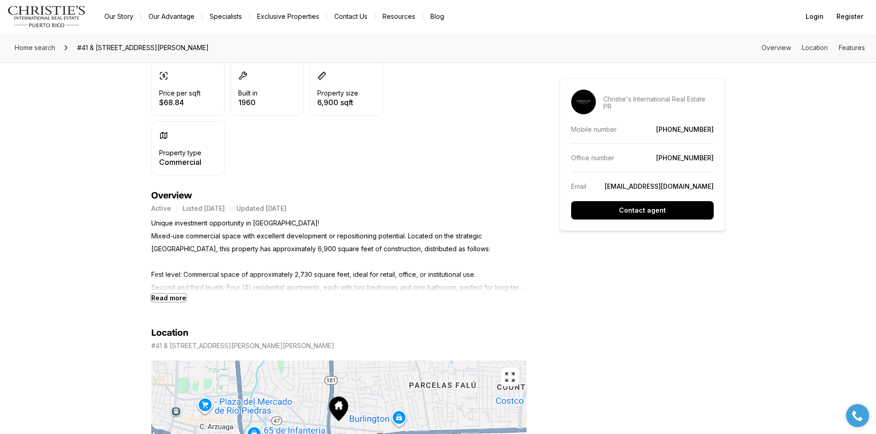
click at [180, 297] on b "Read more" at bounding box center [168, 298] width 35 height 8
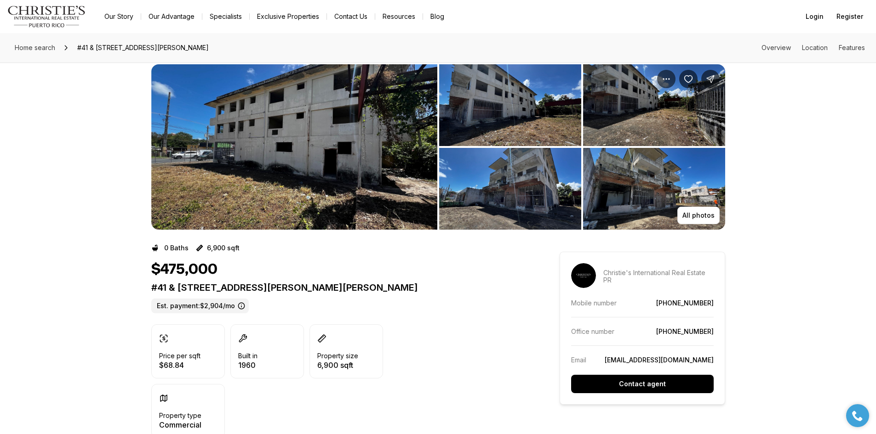
scroll to position [0, 0]
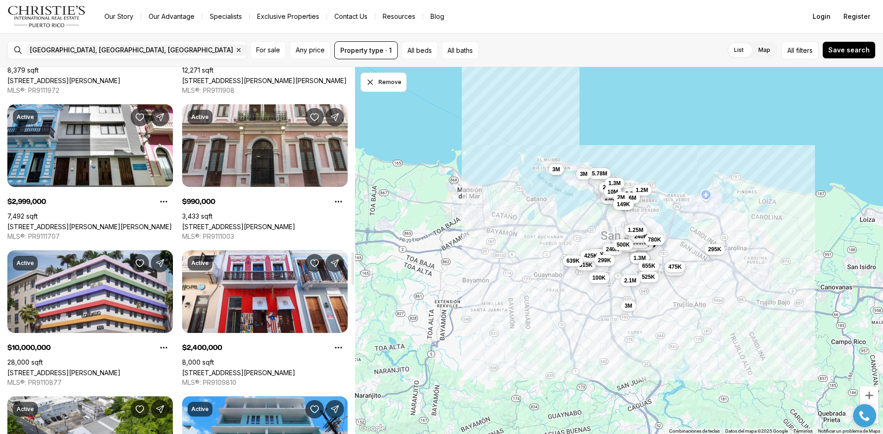
scroll to position [2069, 0]
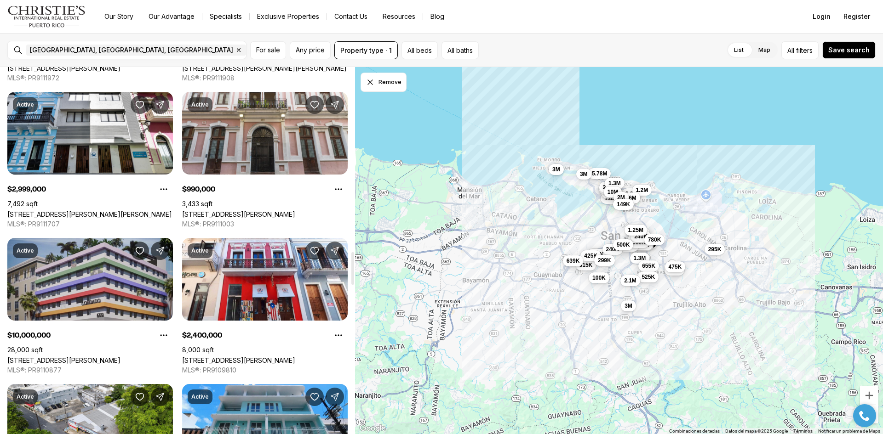
click at [63, 357] on link "[STREET_ADDRESS][PERSON_NAME]" at bounding box center [63, 361] width 113 height 8
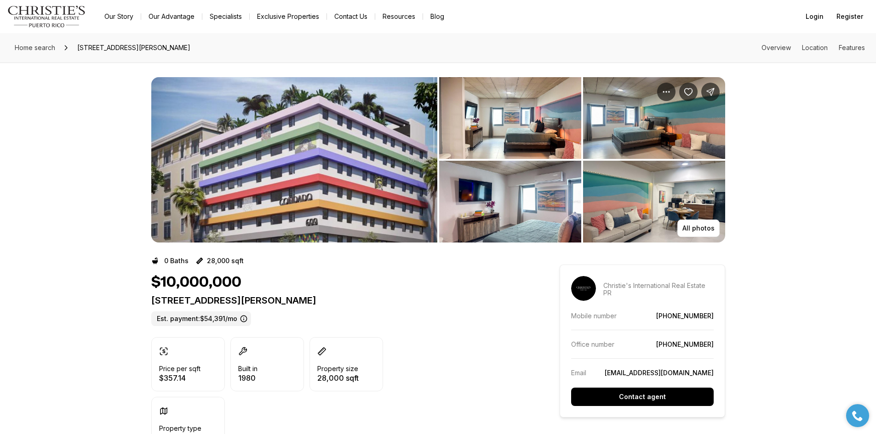
click at [352, 197] on img "View image gallery" at bounding box center [294, 160] width 286 height 166
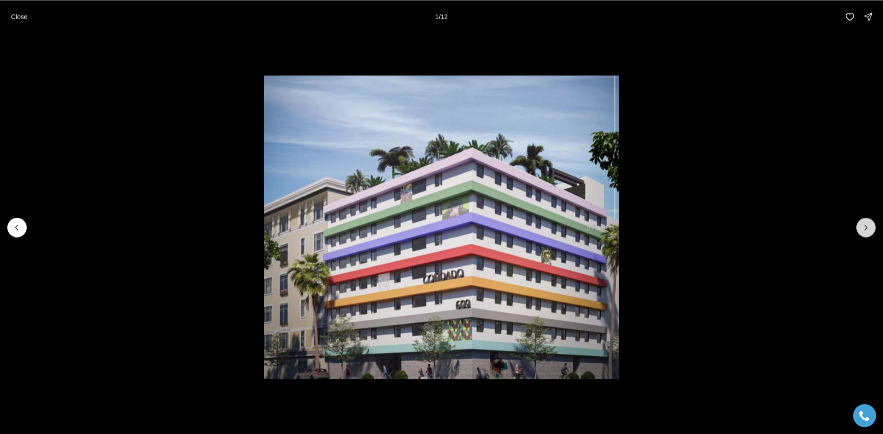
click at [863, 229] on icon "Next slide" at bounding box center [865, 227] width 9 height 9
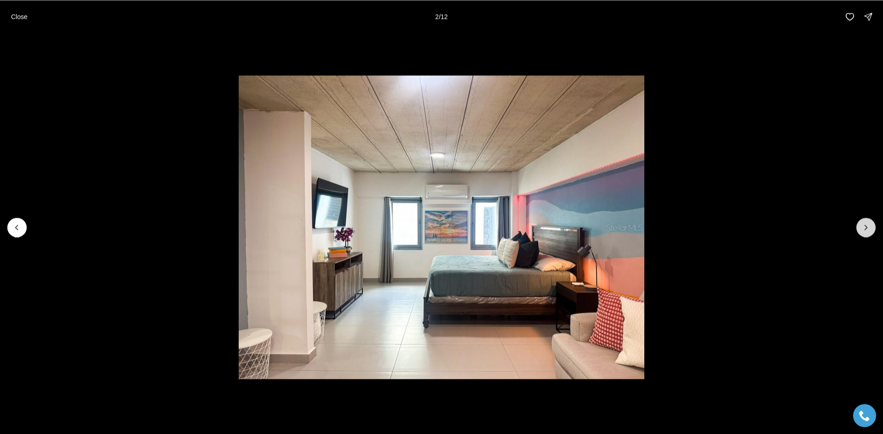
click at [863, 229] on icon "Next slide" at bounding box center [865, 227] width 9 height 9
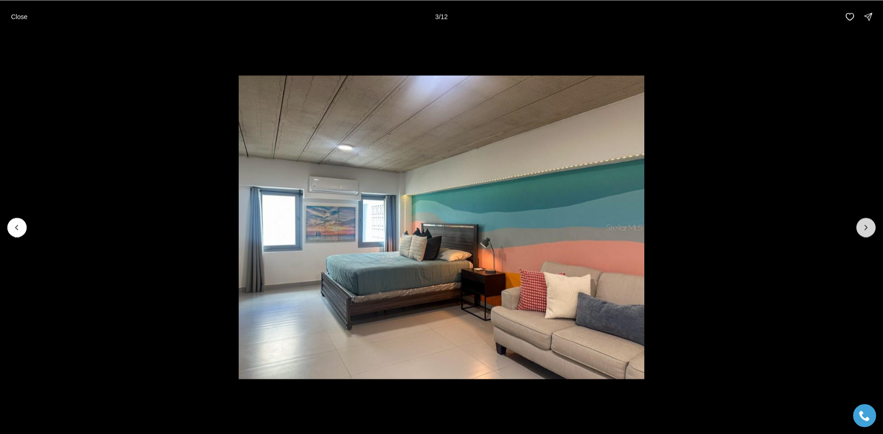
click at [861, 229] on icon "Next slide" at bounding box center [865, 227] width 9 height 9
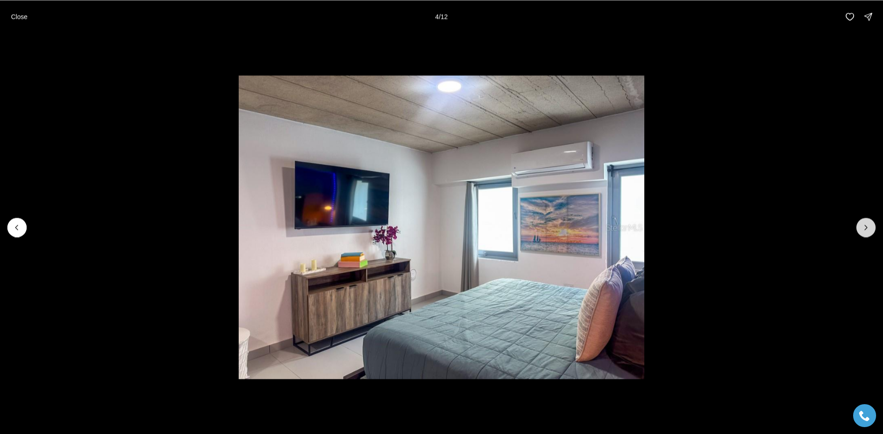
click at [861, 229] on icon "Next slide" at bounding box center [865, 227] width 9 height 9
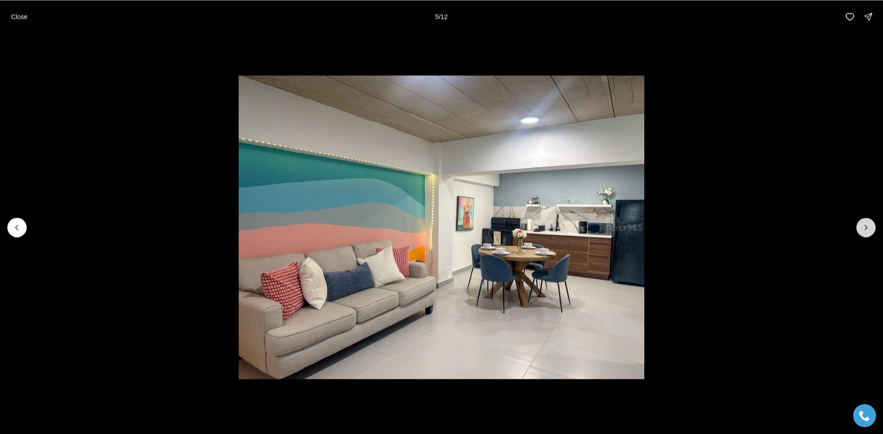
click at [861, 229] on icon "Next slide" at bounding box center [865, 227] width 9 height 9
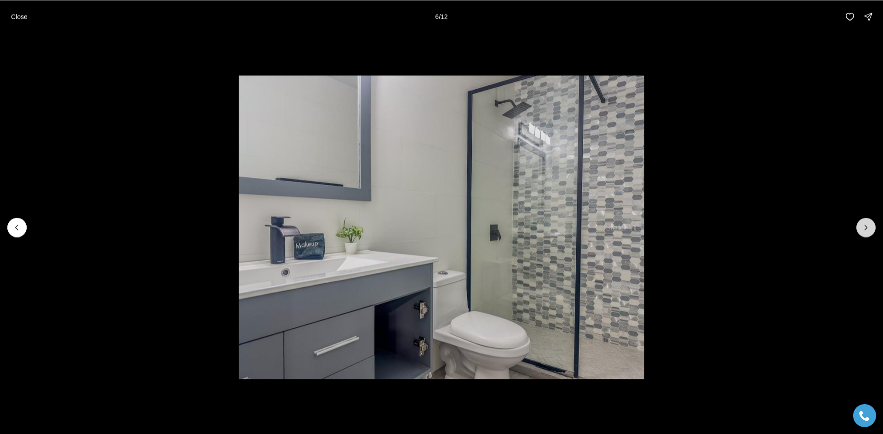
click at [861, 229] on icon "Next slide" at bounding box center [865, 227] width 9 height 9
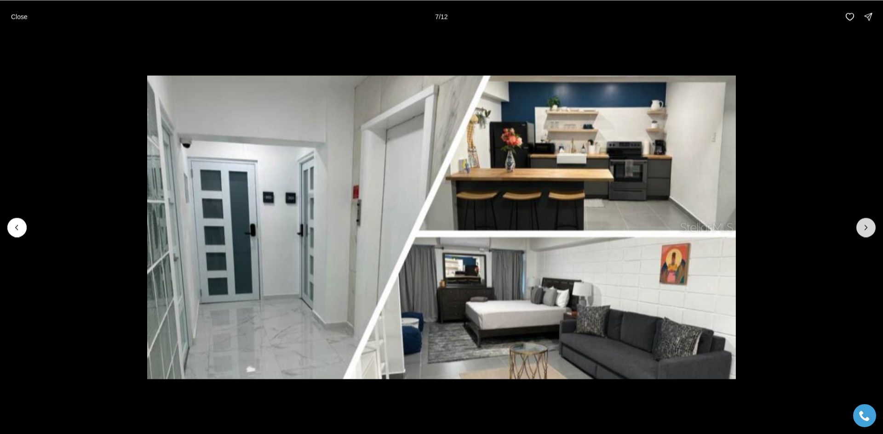
click at [861, 229] on button "Next slide" at bounding box center [865, 227] width 19 height 19
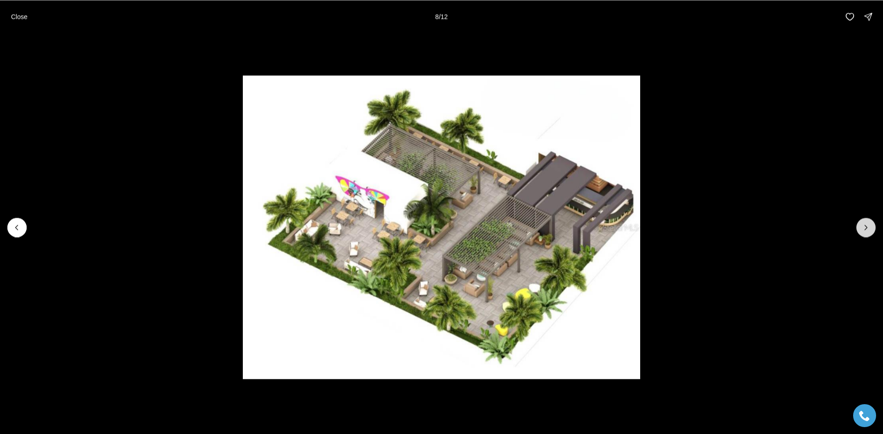
click at [860, 229] on button "Next slide" at bounding box center [865, 227] width 19 height 19
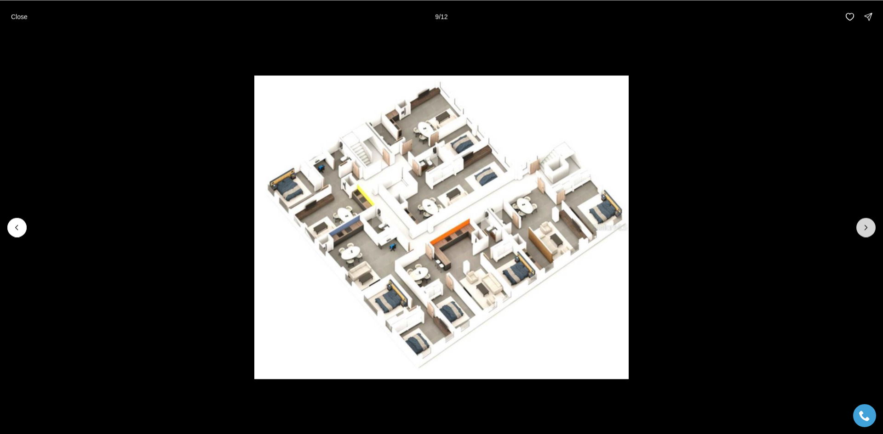
click at [860, 229] on button "Next slide" at bounding box center [865, 227] width 19 height 19
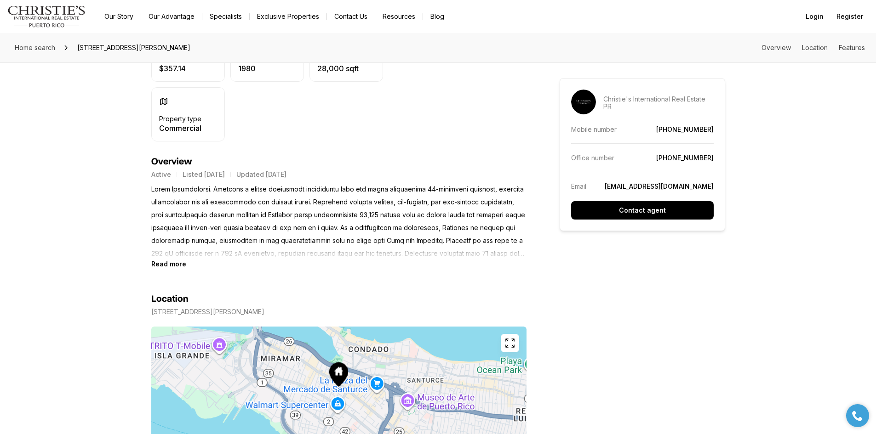
scroll to position [184, 0]
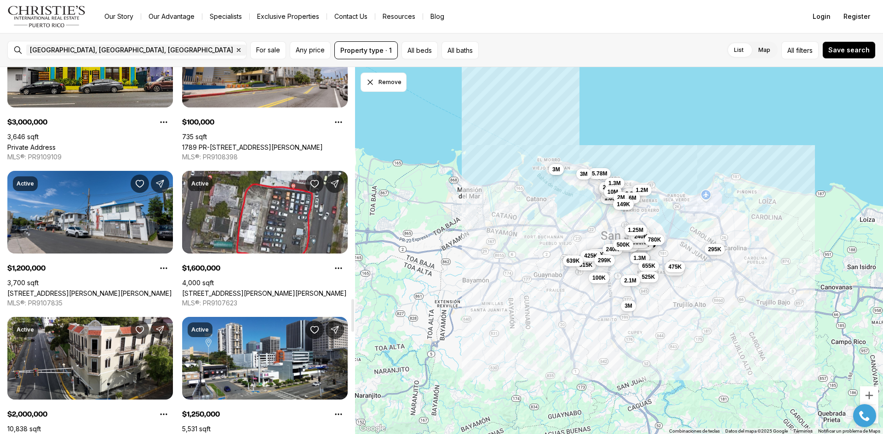
scroll to position [2667, 0]
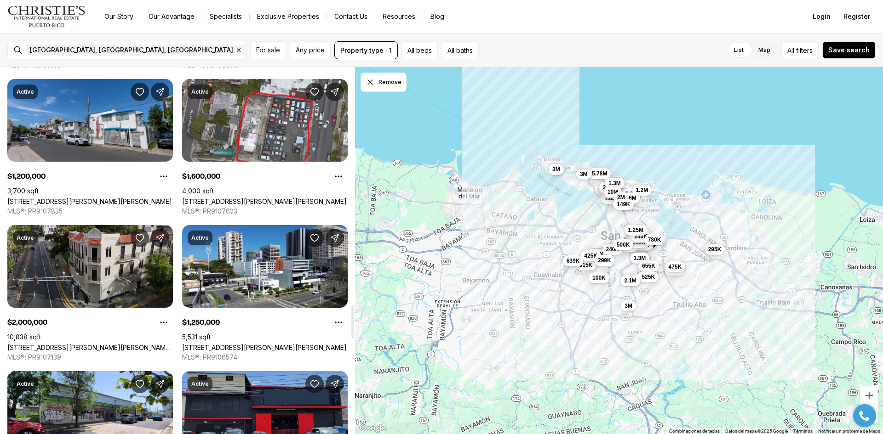
click at [79, 344] on link "[STREET_ADDRESS][PERSON_NAME][PERSON_NAME][PERSON_NAME]" at bounding box center [90, 348] width 166 height 8
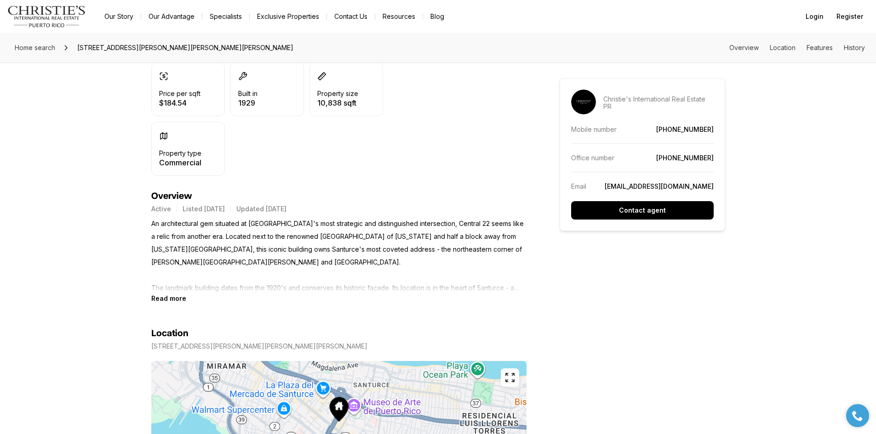
scroll to position [322, 0]
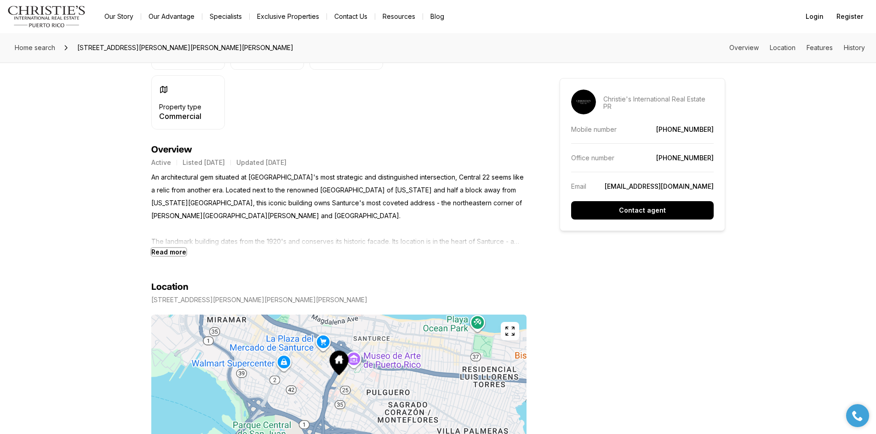
click at [174, 251] on b "Read more" at bounding box center [168, 252] width 35 height 8
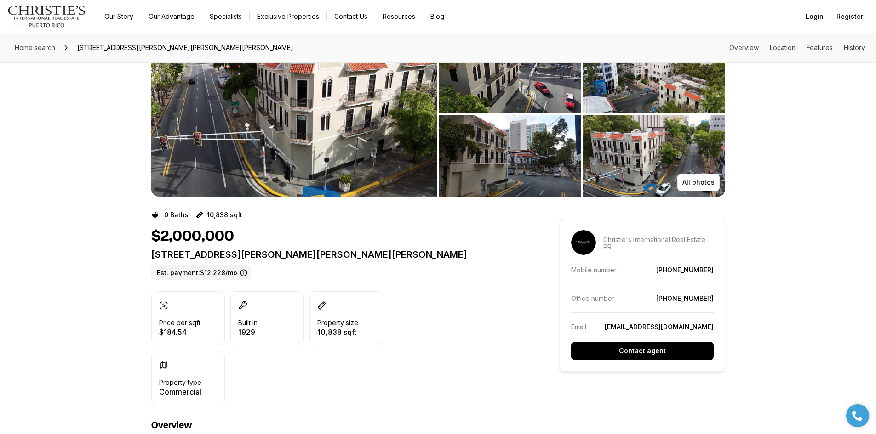
scroll to position [0, 0]
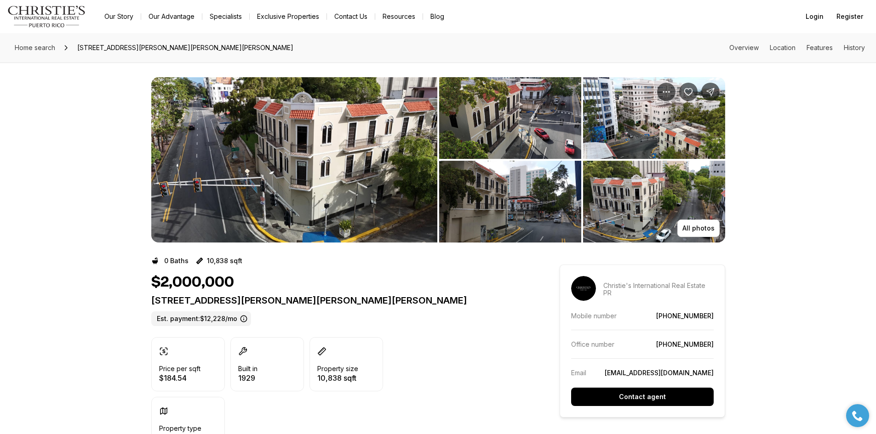
click at [255, 162] on img "View image gallery" at bounding box center [294, 160] width 286 height 166
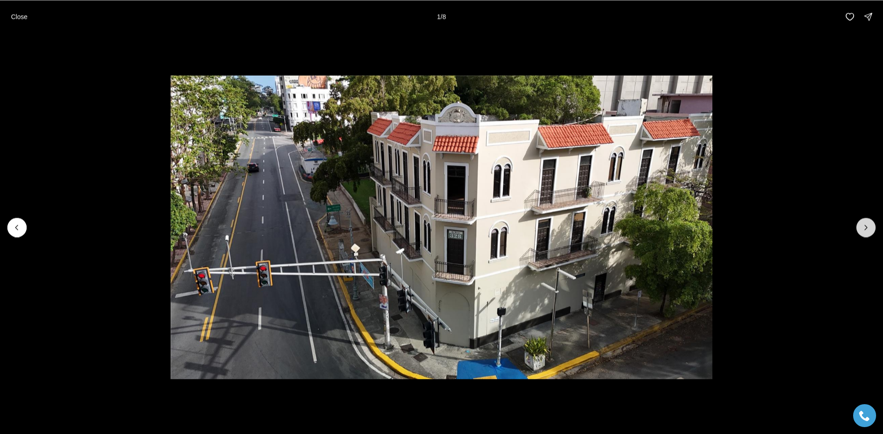
click at [869, 229] on icon "Next slide" at bounding box center [865, 227] width 9 height 9
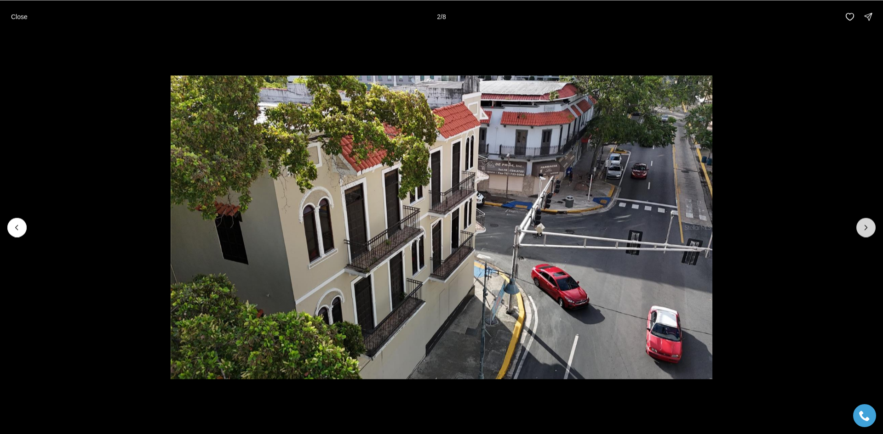
click at [869, 229] on icon "Next slide" at bounding box center [865, 227] width 9 height 9
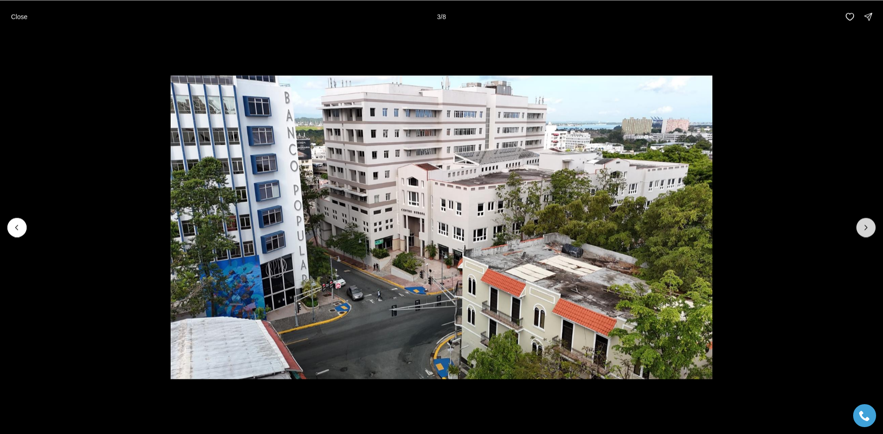
click at [866, 229] on icon "Next slide" at bounding box center [865, 227] width 9 height 9
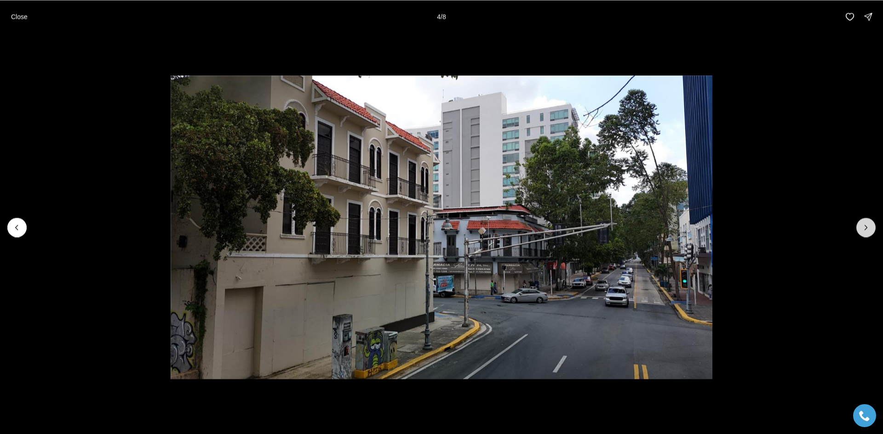
click at [860, 229] on button "Next slide" at bounding box center [865, 227] width 19 height 19
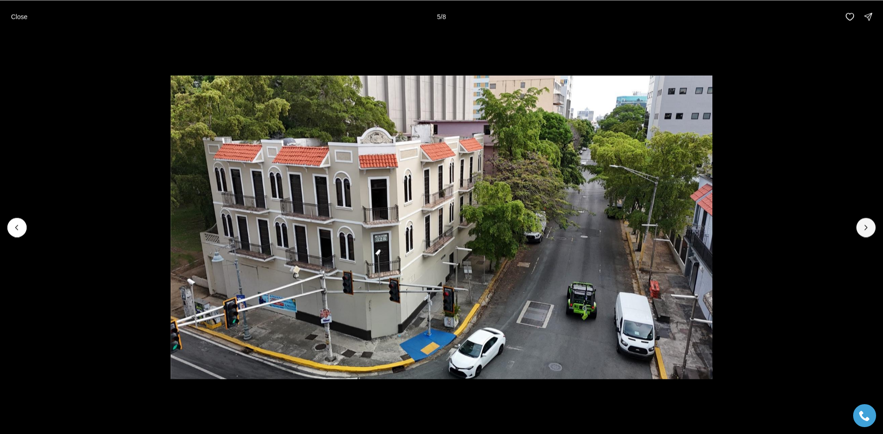
click at [856, 230] on div at bounding box center [441, 227] width 883 height 389
click at [855, 230] on li "5 of 8" at bounding box center [441, 227] width 883 height 389
click at [857, 228] on button "Next slide" at bounding box center [865, 227] width 19 height 19
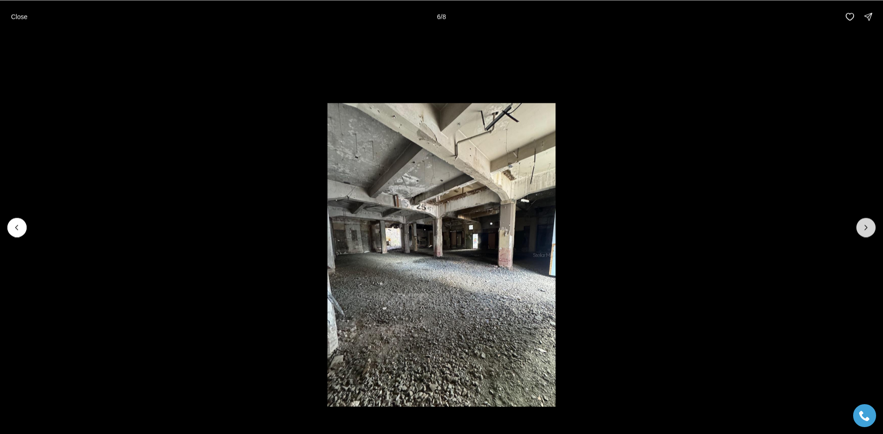
click at [866, 226] on icon "Next slide" at bounding box center [866, 227] width 2 height 5
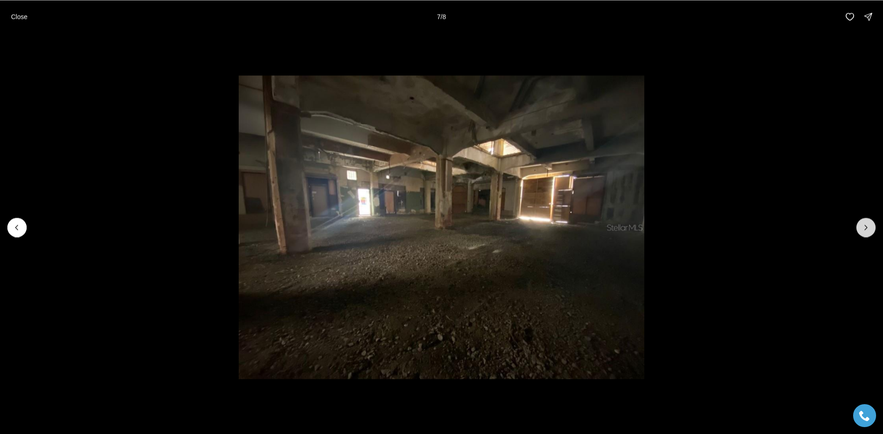
click at [866, 226] on icon "Next slide" at bounding box center [866, 227] width 2 height 5
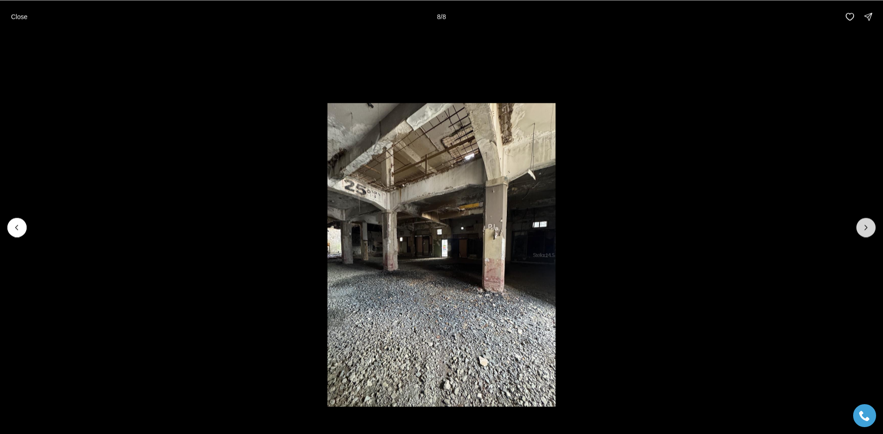
click at [866, 226] on div at bounding box center [865, 227] width 19 height 19
click at [866, 228] on div at bounding box center [865, 227] width 19 height 19
click at [21, 17] on p "Close" at bounding box center [19, 16] width 17 height 7
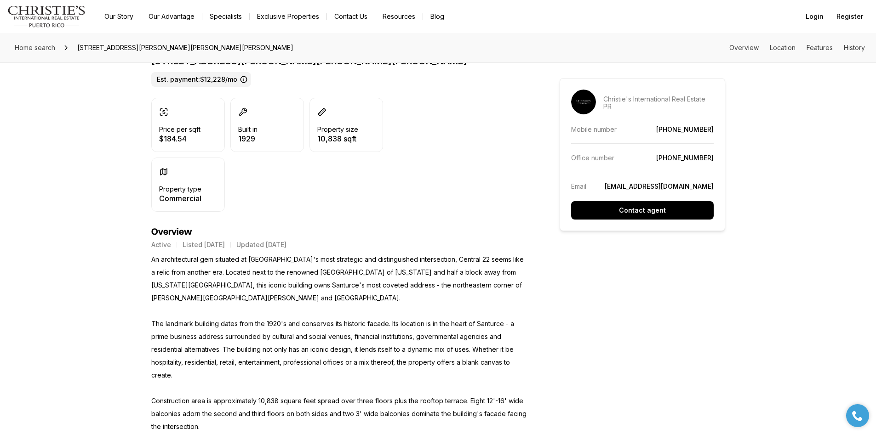
scroll to position [230, 0]
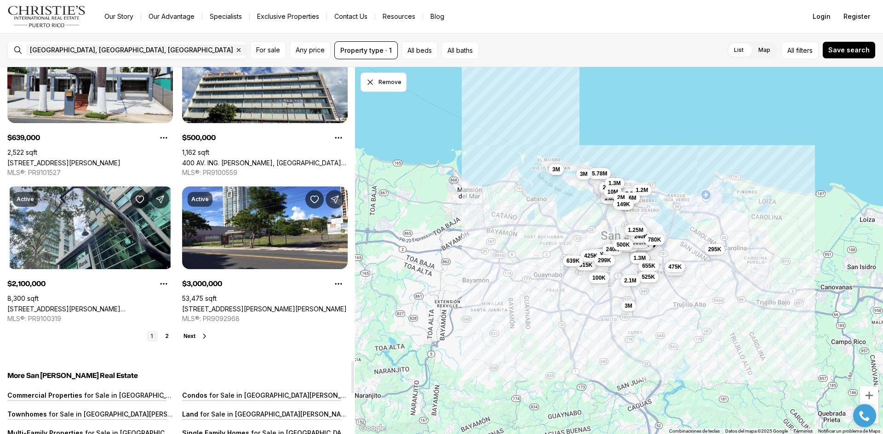
scroll to position [3310, 0]
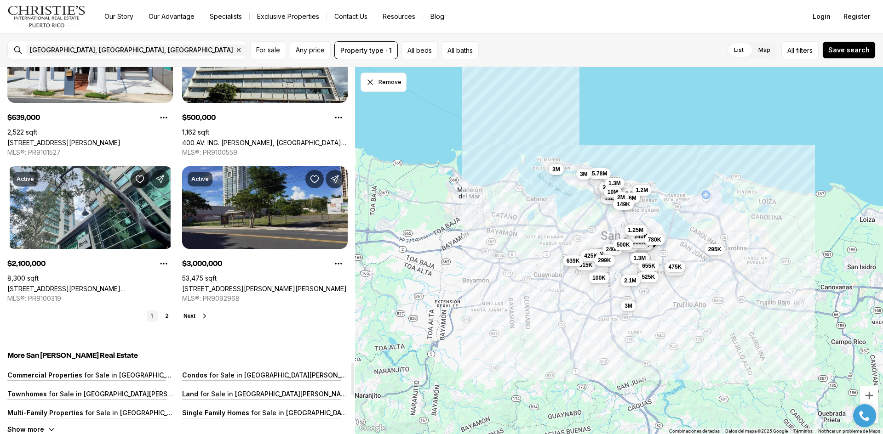
click at [233, 285] on link "[STREET_ADDRESS][PERSON_NAME][PERSON_NAME]" at bounding box center [264, 289] width 165 height 8
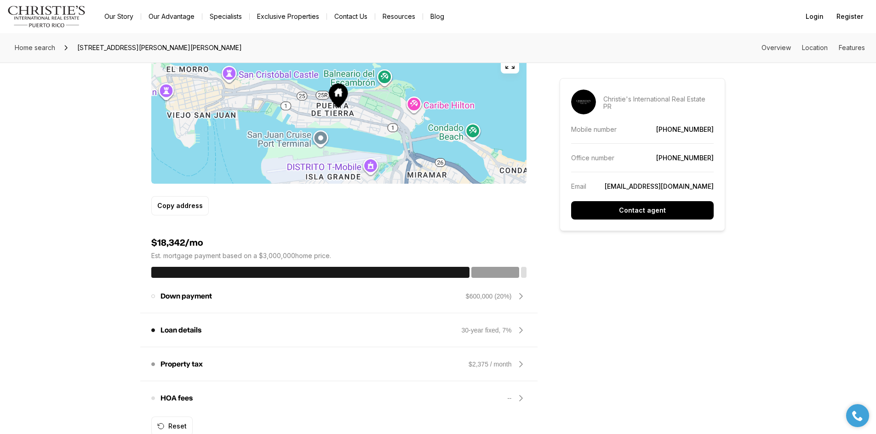
scroll to position [460, 0]
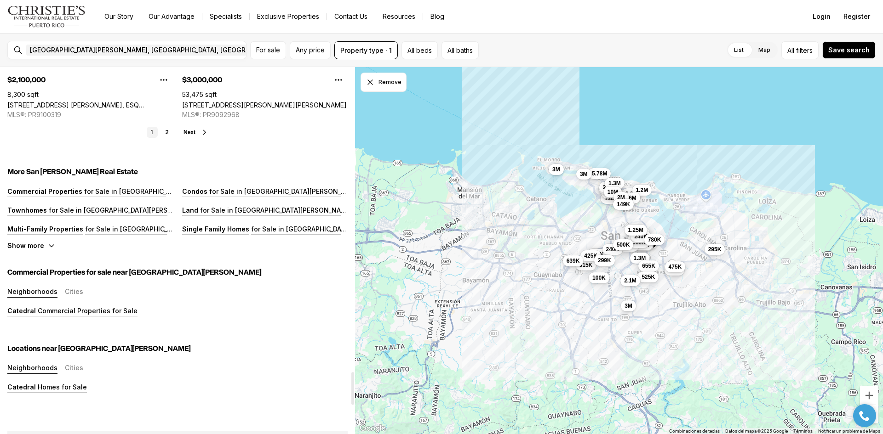
scroll to position [3264, 0]
